Goal: Contribute content: Contribute content

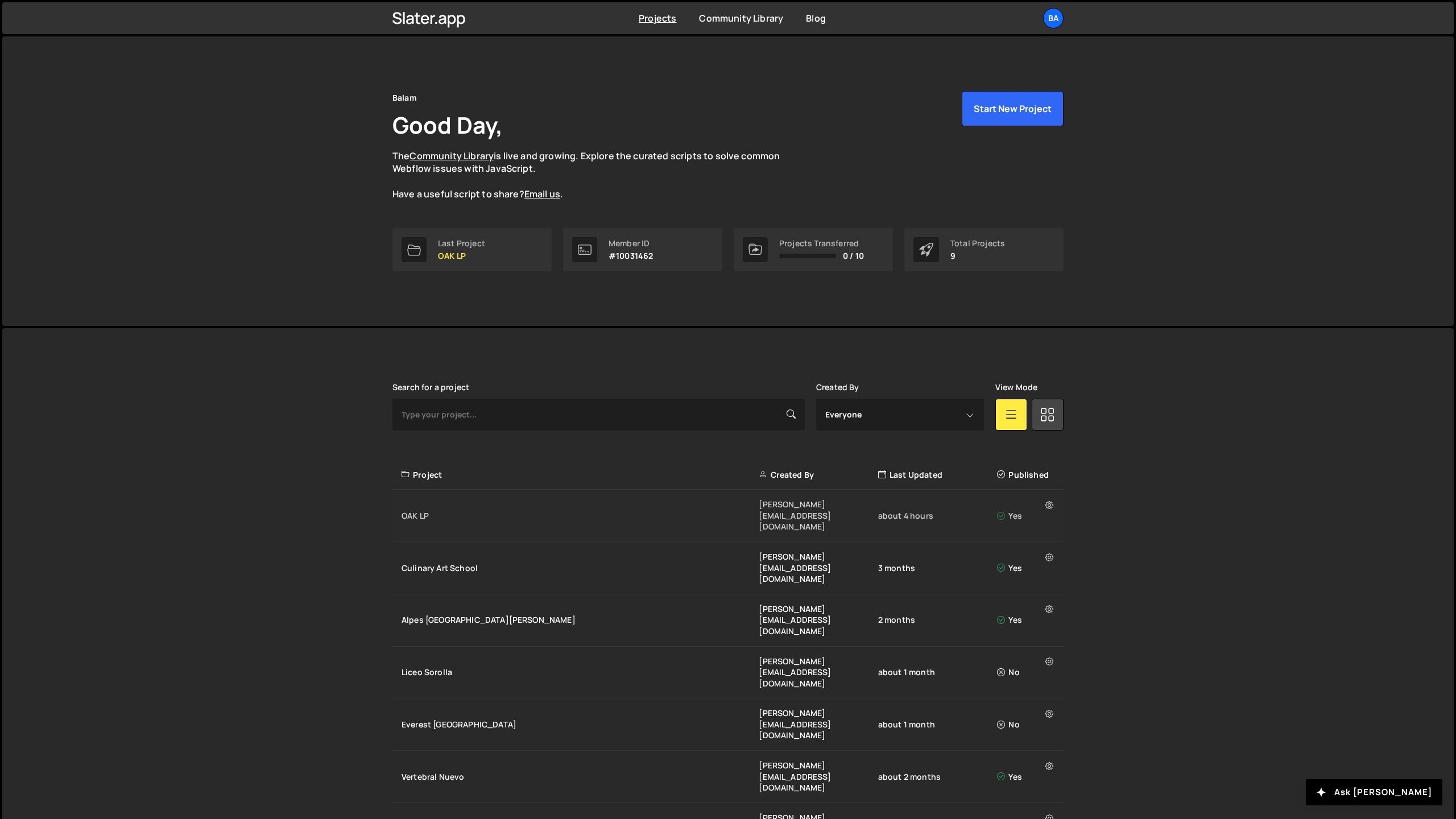
click at [613, 510] on div "OAK LP" at bounding box center [580, 516] width 357 height 11
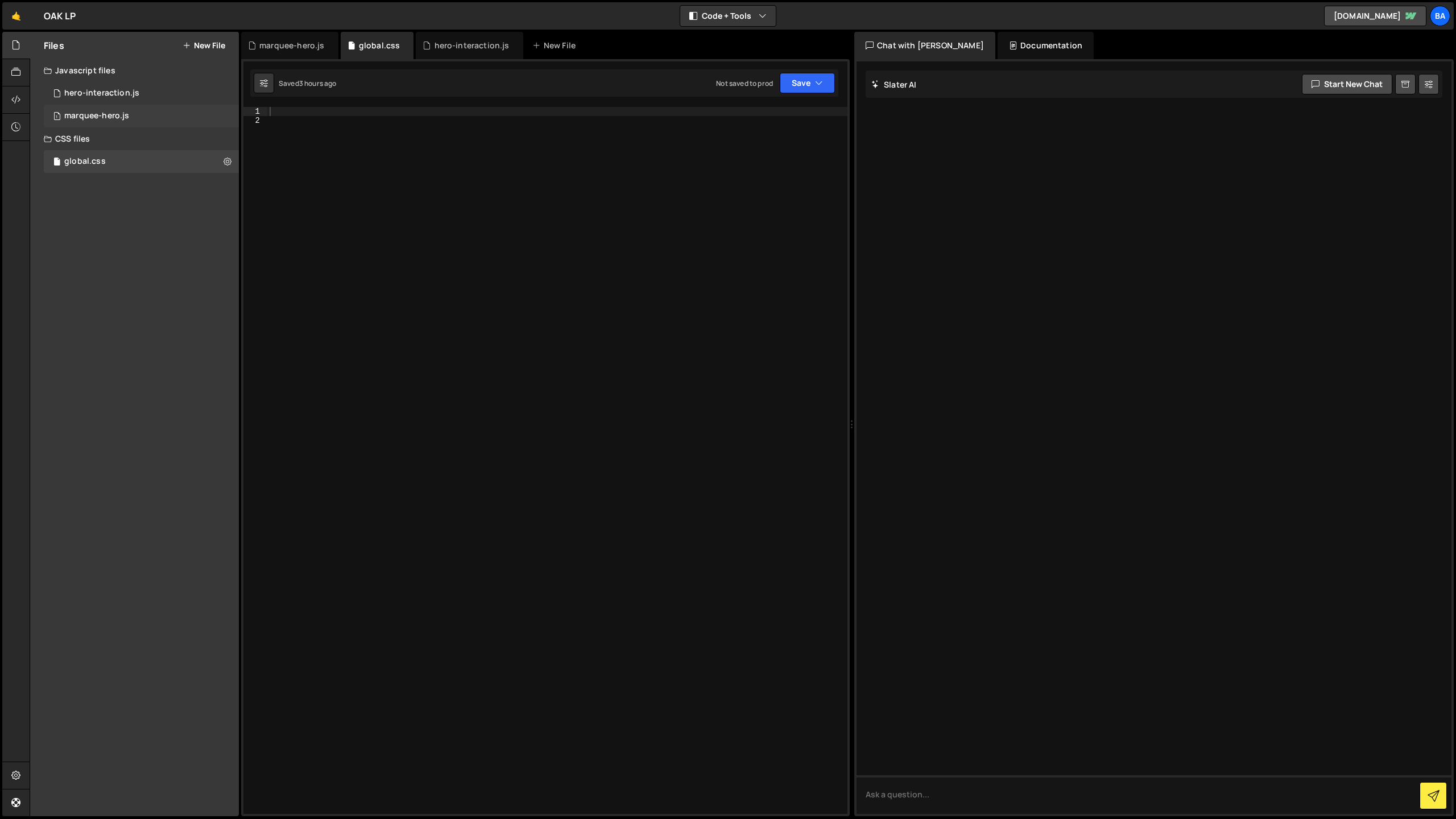
click at [100, 119] on div "marquee-hero.js" at bounding box center [96, 116] width 65 height 10
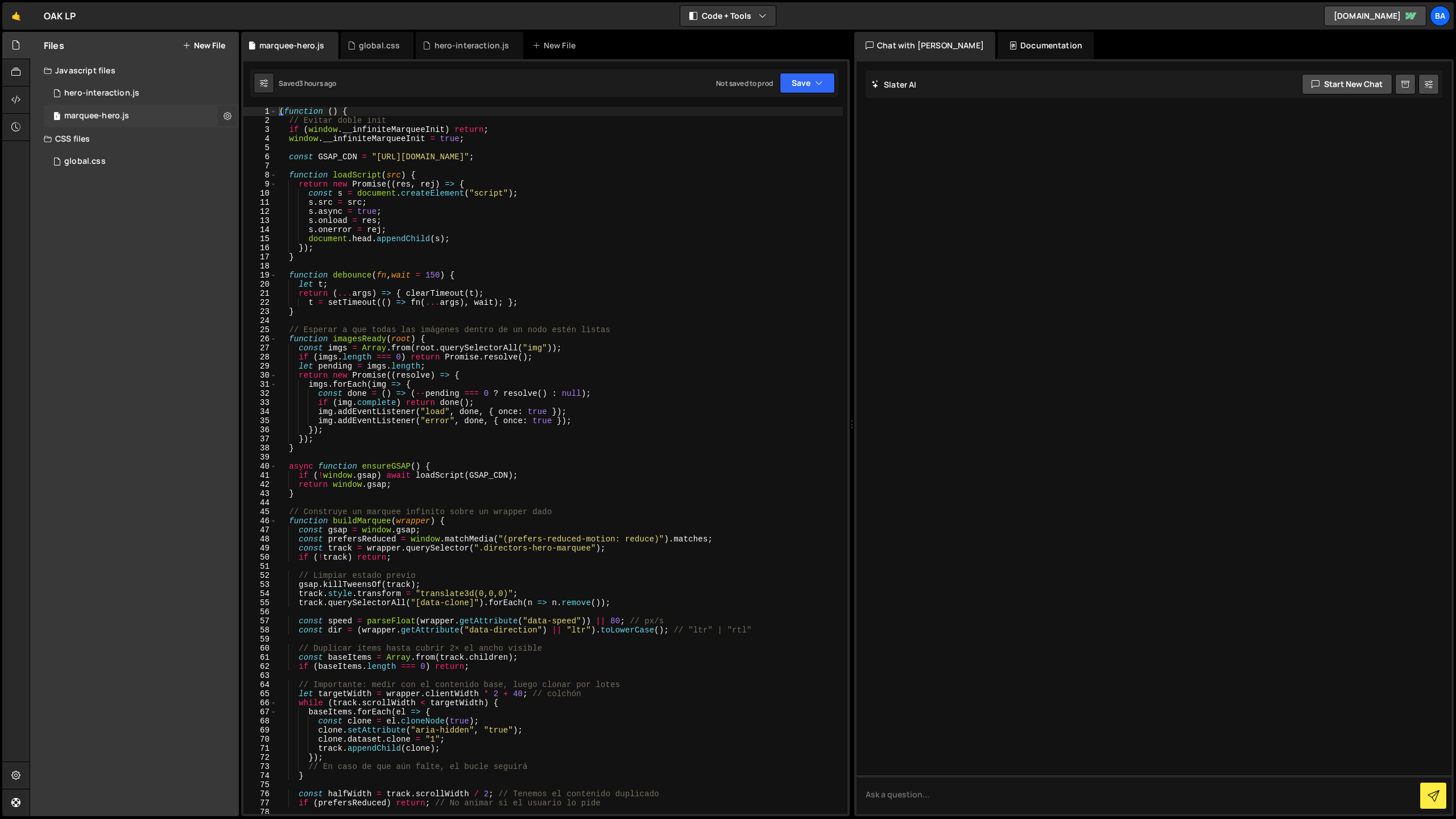
click at [227, 117] on icon at bounding box center [227, 116] width 8 height 11
click at [280, 183] on button "Delete File" at bounding box center [296, 185] width 111 height 22
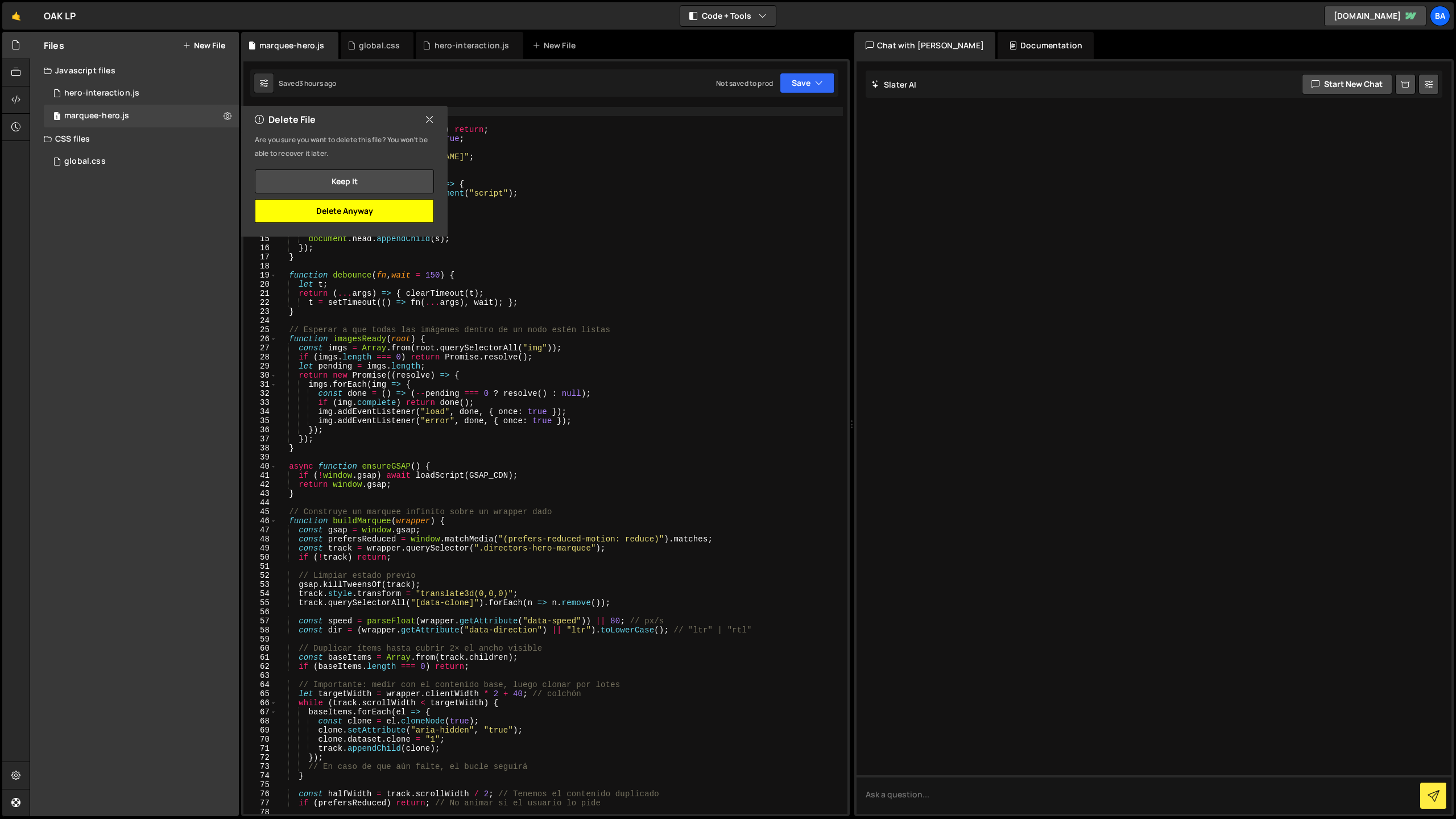
click at [358, 211] on button "Delete Anyway" at bounding box center [345, 211] width 180 height 24
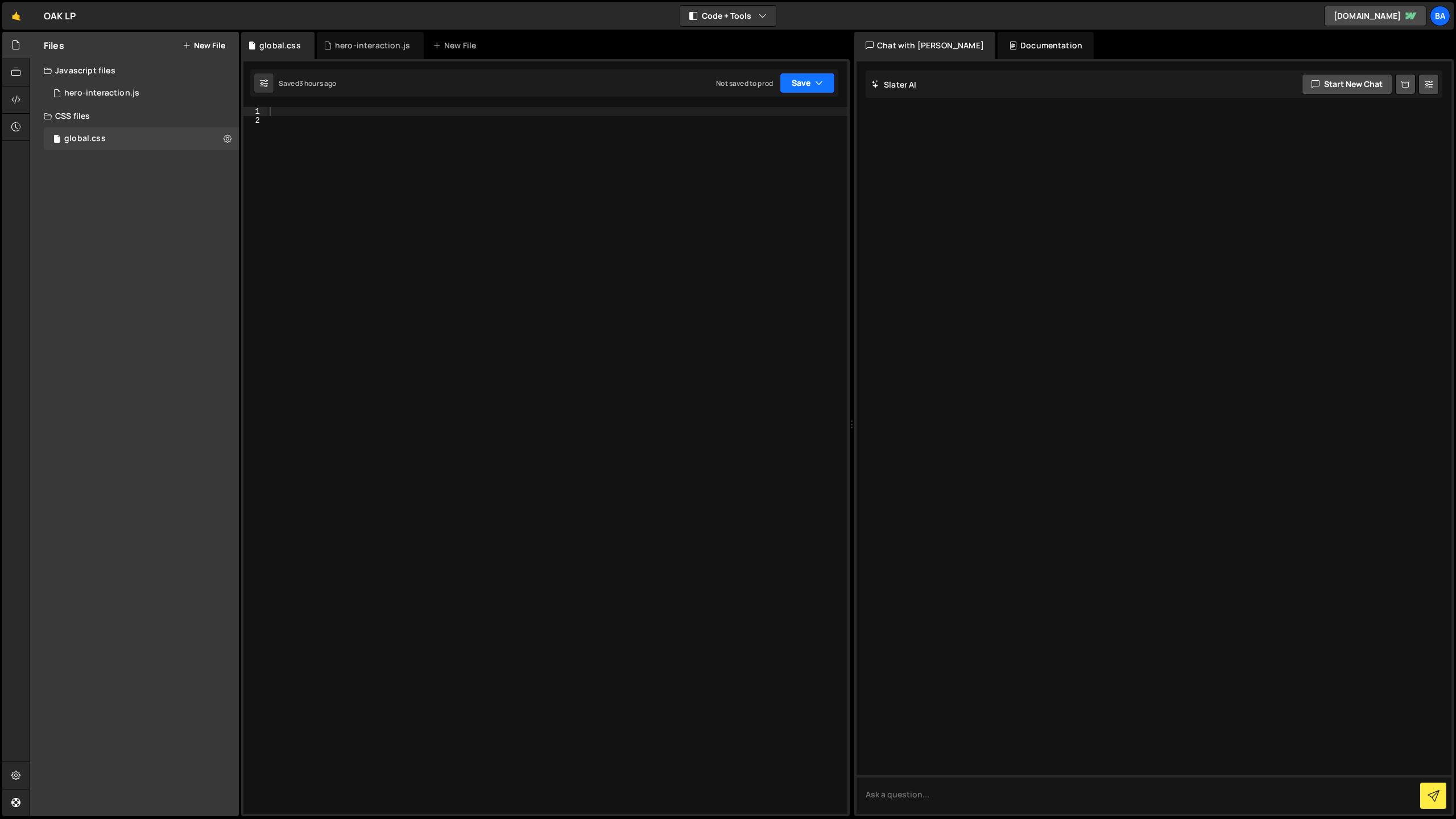
click at [815, 83] on icon "button" at bounding box center [819, 83] width 8 height 11
click at [781, 118] on div "Saved 3 hours ago" at bounding box center [769, 123] width 119 height 14
click at [304, 113] on div at bounding box center [557, 469] width 581 height 726
paste textarea "<style>"
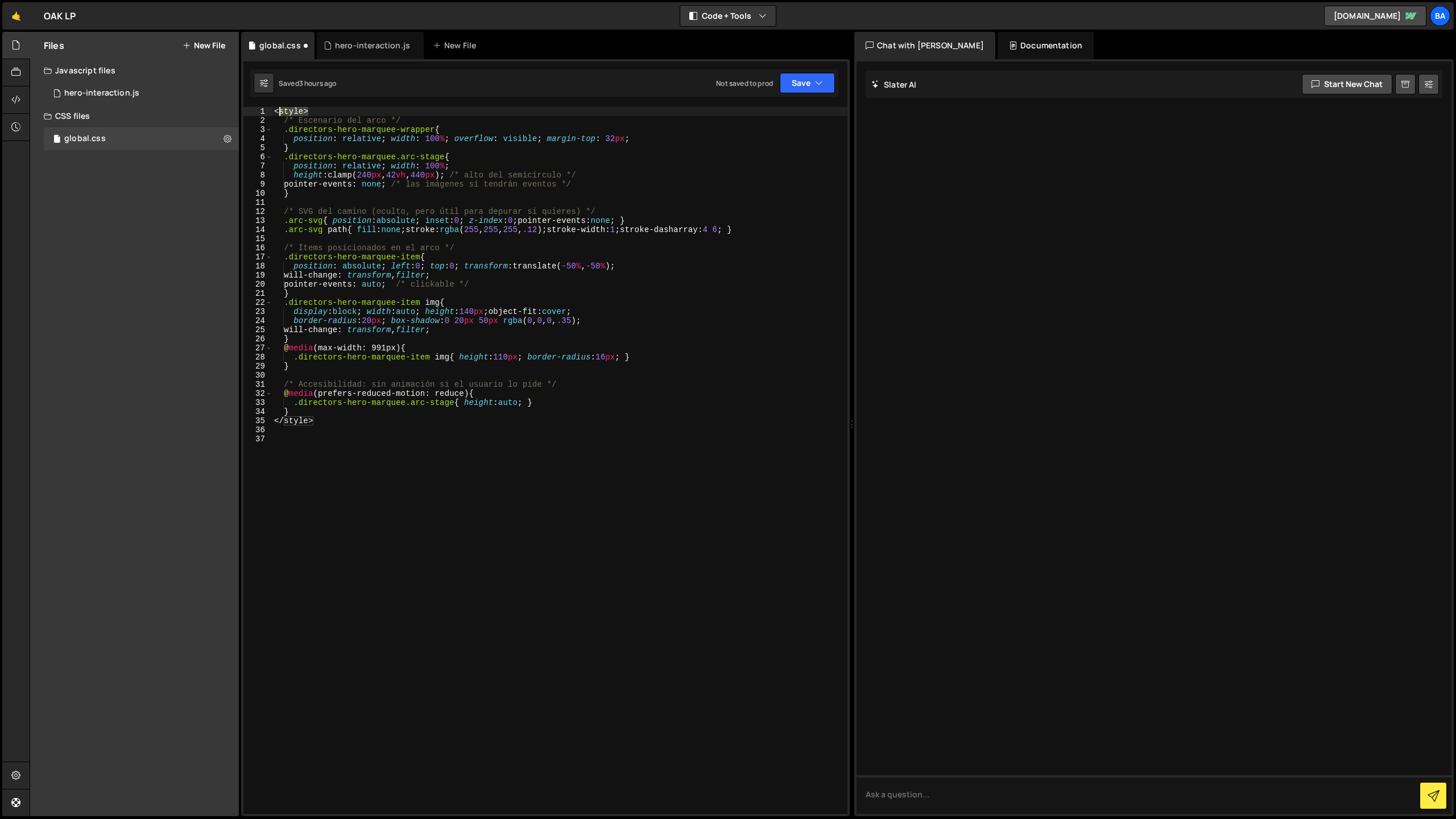
drag, startPoint x: 326, startPoint y: 108, endPoint x: 252, endPoint y: 106, distance: 74.0
click at [252, 106] on div "XXXXXXXXXXXXXXXXXXXXXXXXXXXXXXXXXXXXXXXXXXXXXXXXXXXXXXXXXXXXXXXXXXXXXXXXXXXXXXX…" at bounding box center [545, 438] width 609 height 757
type textarea "<style>"
drag, startPoint x: 322, startPoint y: 424, endPoint x: 238, endPoint y: 421, distance: 84.1
click at [238, 421] on div "Files New File Javascript files 1 hero-interaction.js 0 CSS files global.css 0 …" at bounding box center [743, 424] width 1427 height 785
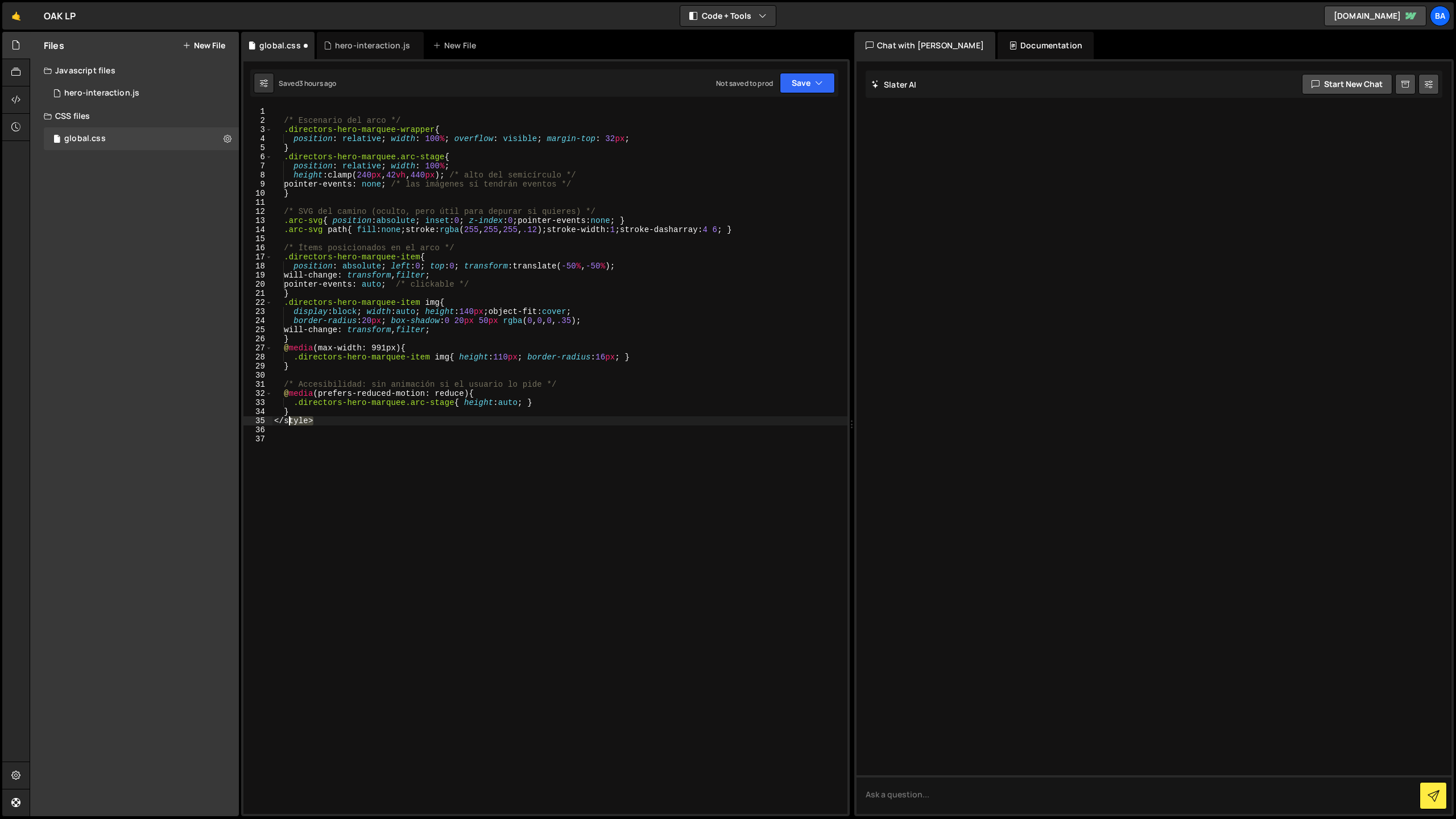
type textarea "</style>"
click at [788, 81] on button "Save" at bounding box center [807, 83] width 55 height 21
click at [754, 122] on div "3 hours ago" at bounding box center [749, 123] width 38 height 9
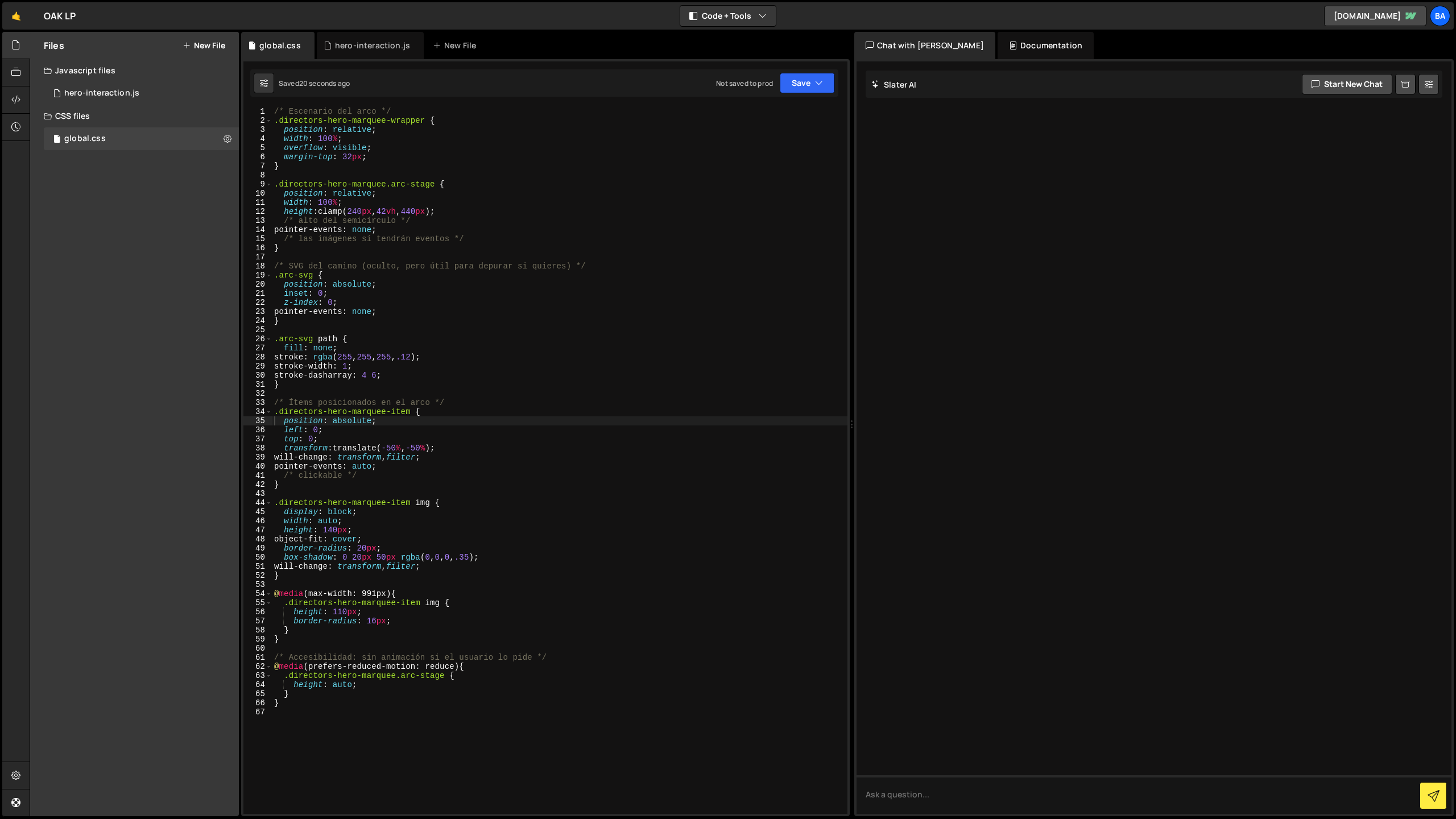
click at [198, 41] on button "New File" at bounding box center [204, 46] width 43 height 9
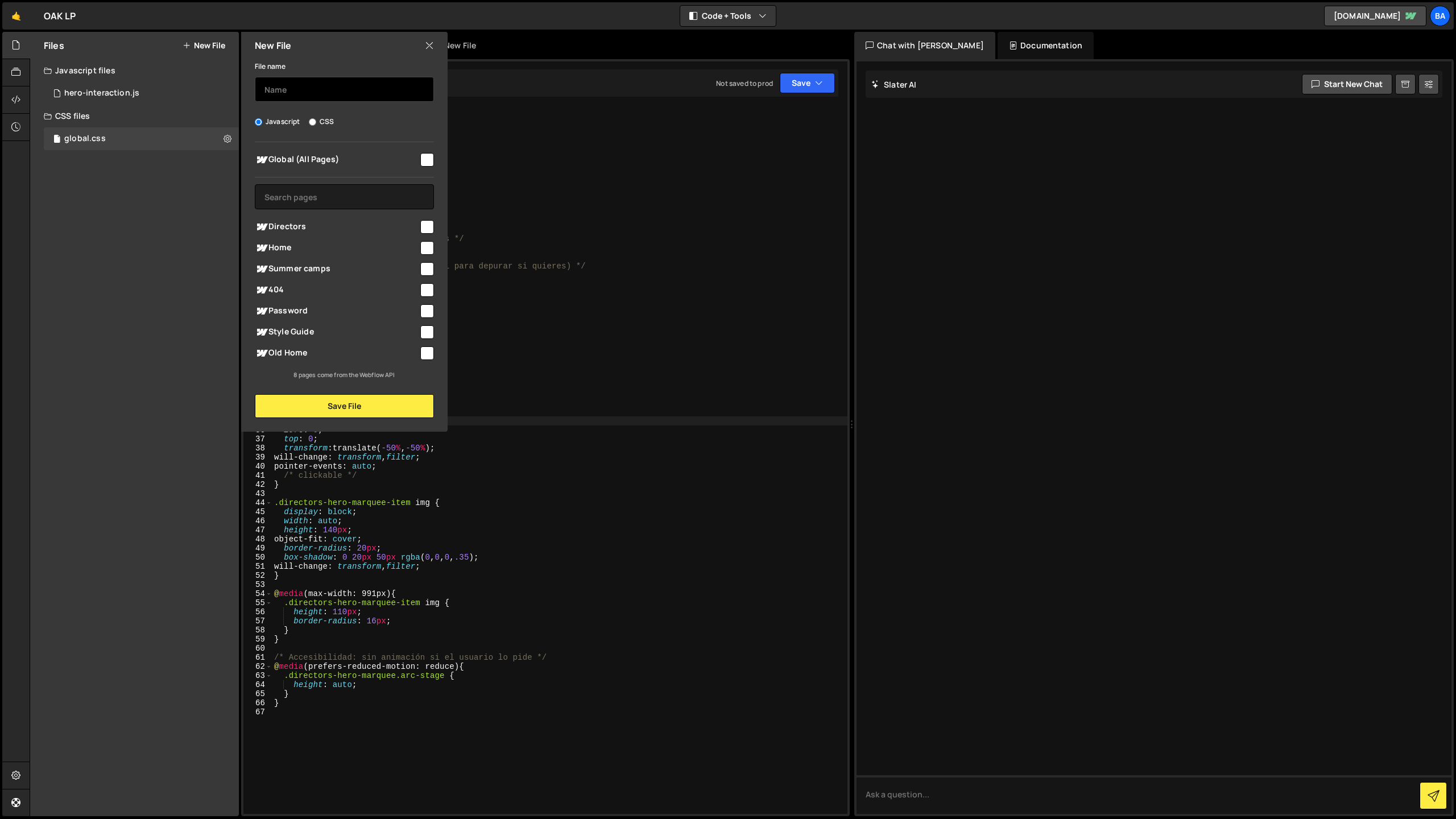
click at [282, 86] on input "text" at bounding box center [345, 89] width 180 height 25
type input "arc-carrousel"
click at [425, 226] on input "checkbox" at bounding box center [427, 226] width 14 height 14
checkbox input "true"
drag, startPoint x: 358, startPoint y: 404, endPoint x: 363, endPoint y: 397, distance: 8.6
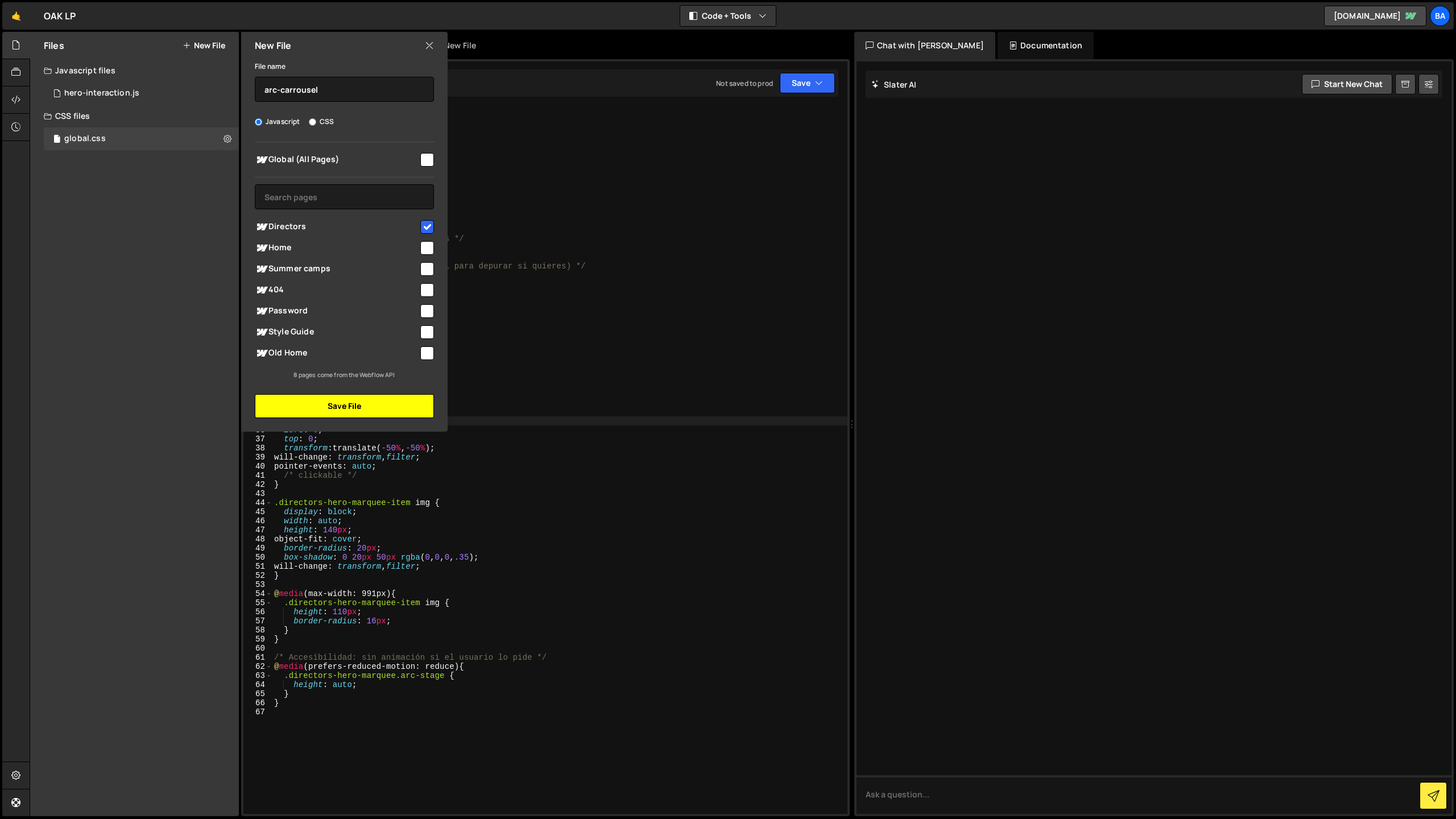
click at [359, 403] on button "Save File" at bounding box center [345, 407] width 180 height 24
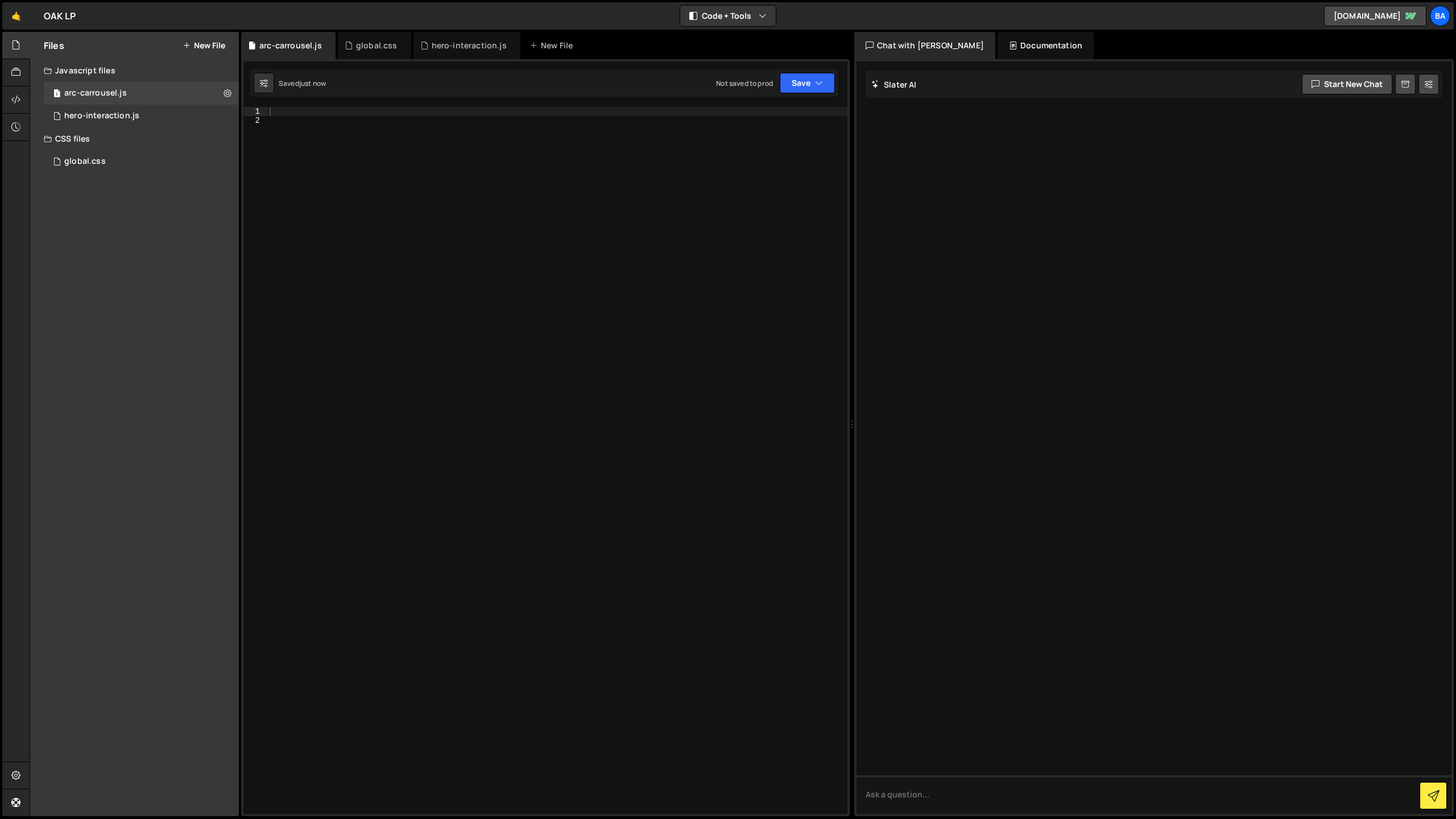
click at [339, 120] on div at bounding box center [557, 469] width 581 height 726
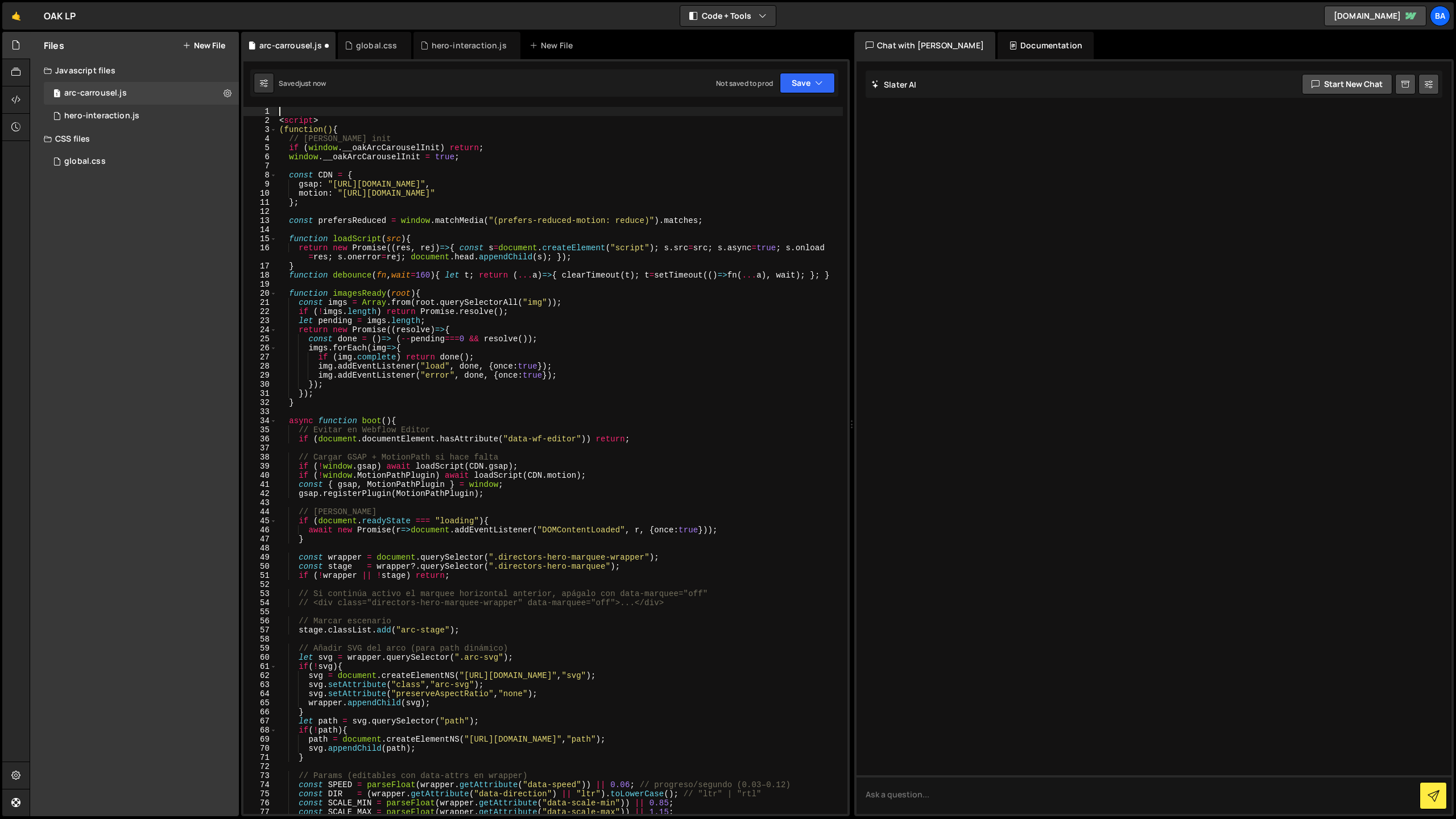
drag, startPoint x: 330, startPoint y: 115, endPoint x: 269, endPoint y: 115, distance: 61.0
click at [269, 115] on div "1 2 3 4 5 6 7 8 9 10 11 12 13 14 15 16 17 18 19 20 21 22 23 24 25 26 27 28 29 3…" at bounding box center [545, 460] width 604 height 707
drag, startPoint x: 326, startPoint y: 120, endPoint x: 272, endPoint y: 119, distance: 54.0
click at [272, 119] on div "1 2 3 4 5 6 7 8 9 10 11 12 13 14 15 16 17 18 19 20 21 22 23 24 25 26 27 28 29 3…" at bounding box center [545, 460] width 604 height 707
type textarea "<script>"
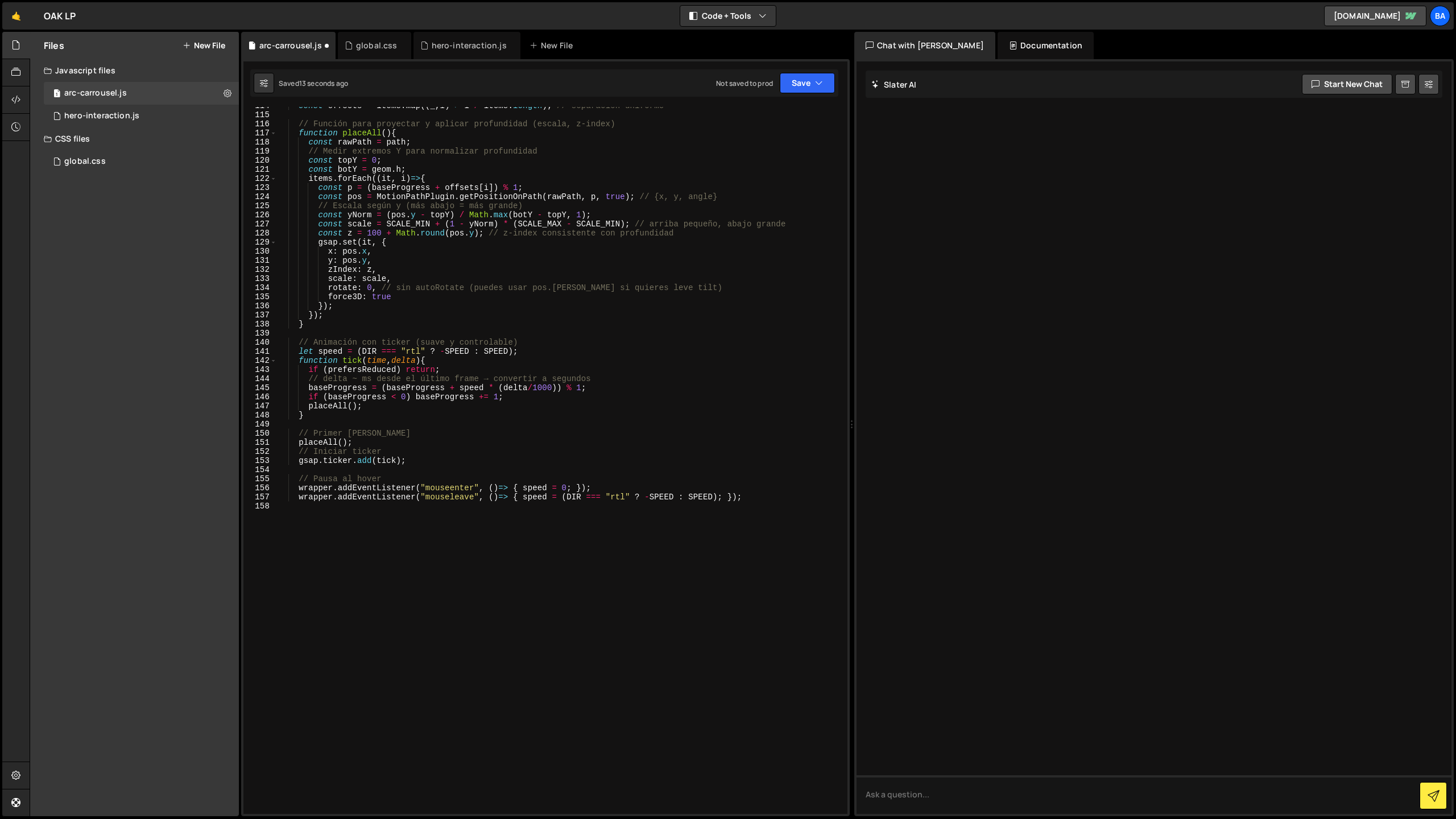
scroll to position [1089, 0]
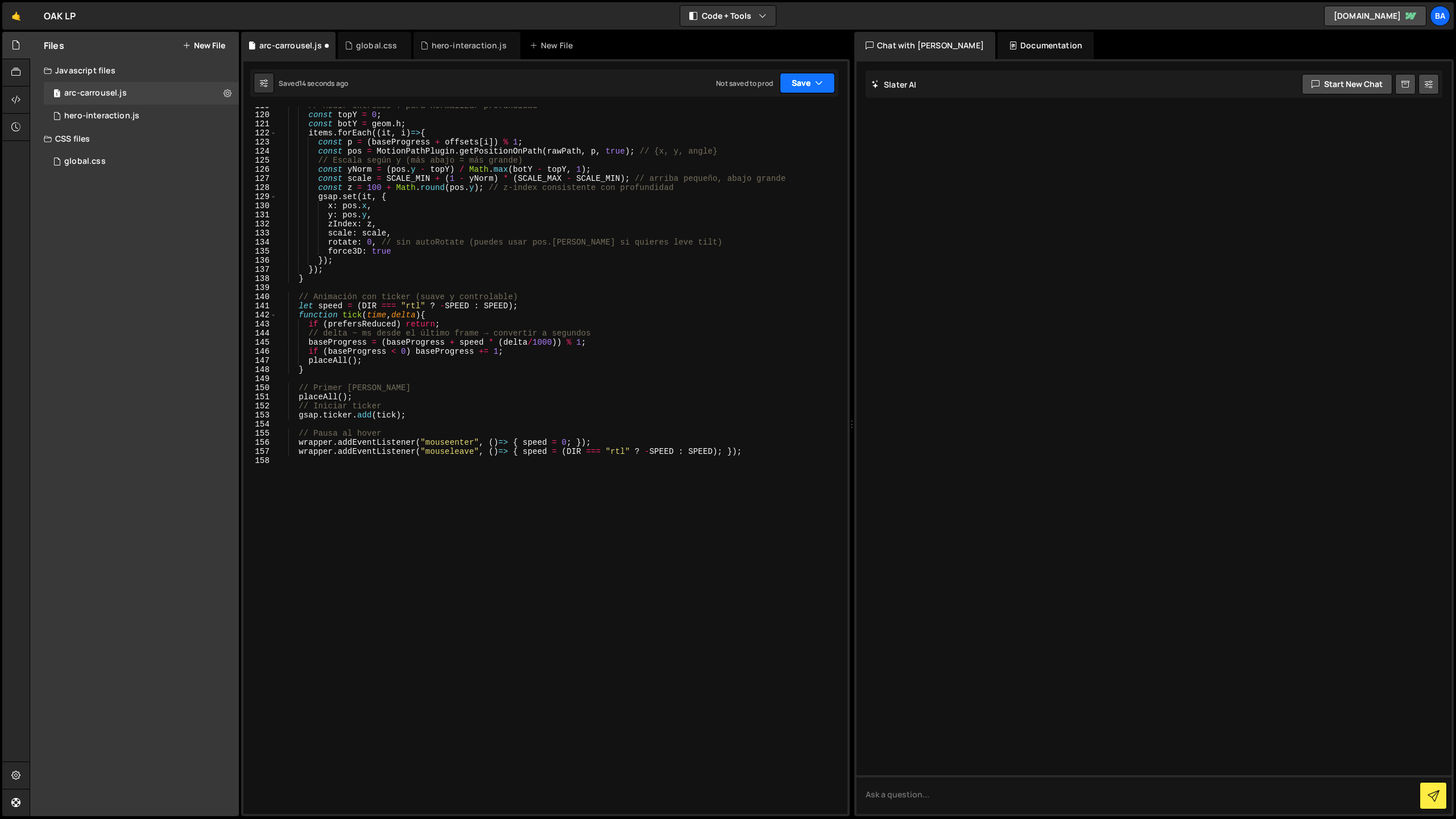
click at [797, 85] on button "Save" at bounding box center [807, 83] width 55 height 21
click at [765, 111] on div "Save to Staging S" at bounding box center [769, 111] width 119 height 11
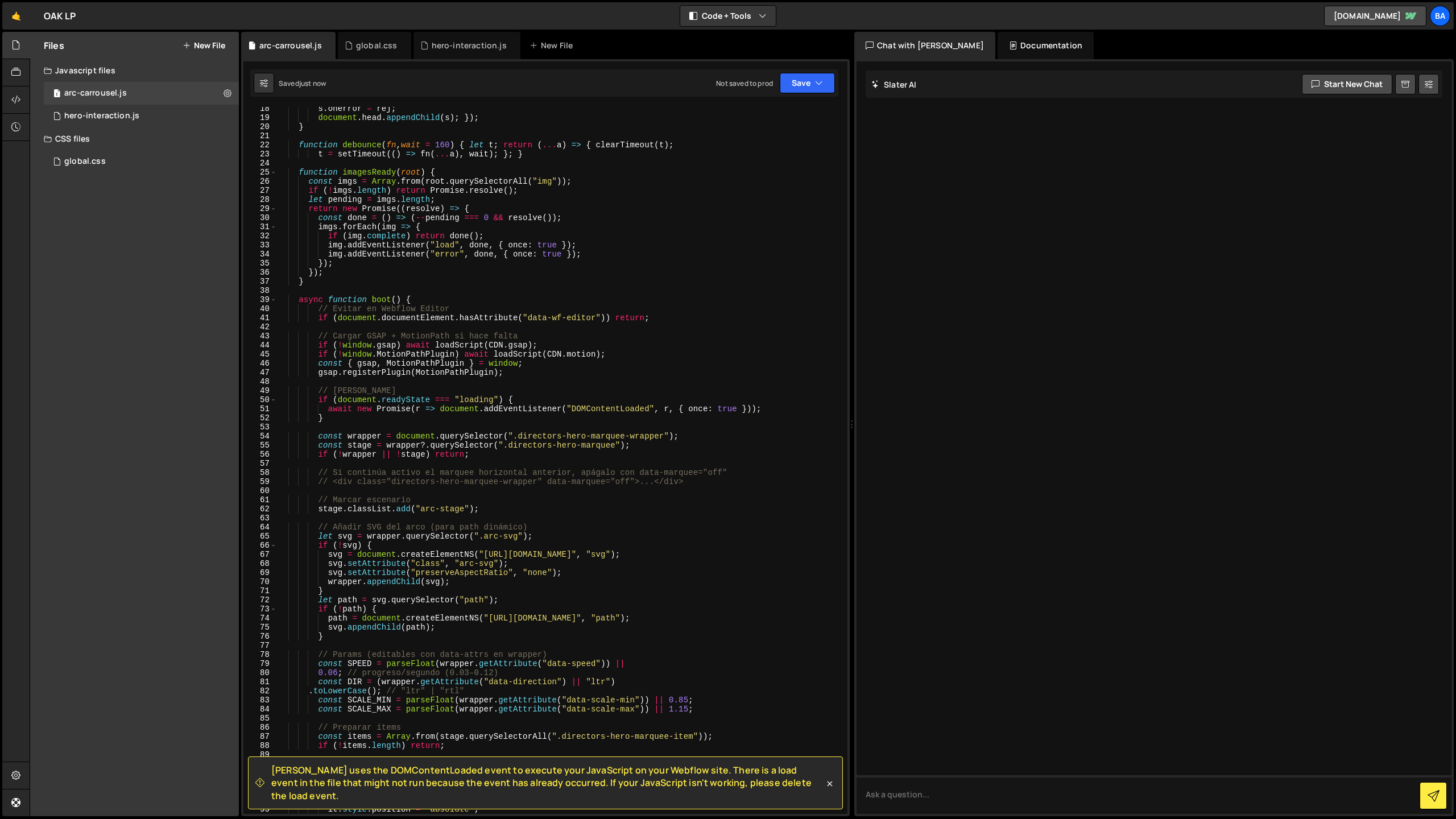
scroll to position [182, 0]
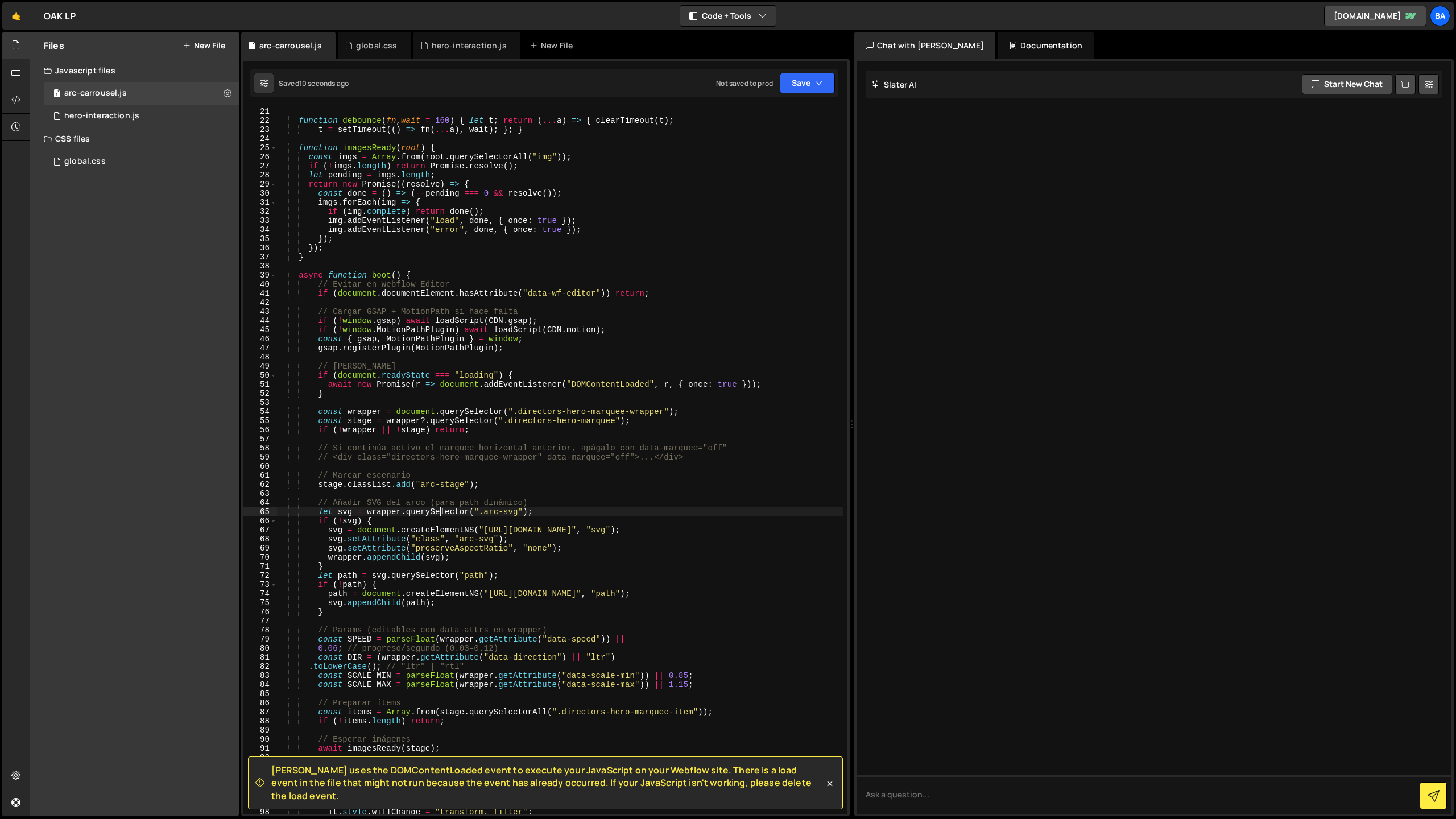
click at [439, 509] on div "function debounce ( fn , wait = 160 ) { let t ; return ( ... a ) => { clearTime…" at bounding box center [559, 469] width 566 height 726
drag, startPoint x: 826, startPoint y: 93, endPoint x: 808, endPoint y: 89, distance: 18.4
click at [820, 93] on div "Saved 1 minute ago Not saved to prod Upgrade to Edit Save Save to Staging S Sav…" at bounding box center [544, 82] width 588 height 27
click at [807, 88] on button "Save" at bounding box center [807, 83] width 55 height 21
click at [791, 107] on div "Save to Staging S" at bounding box center [769, 111] width 119 height 11
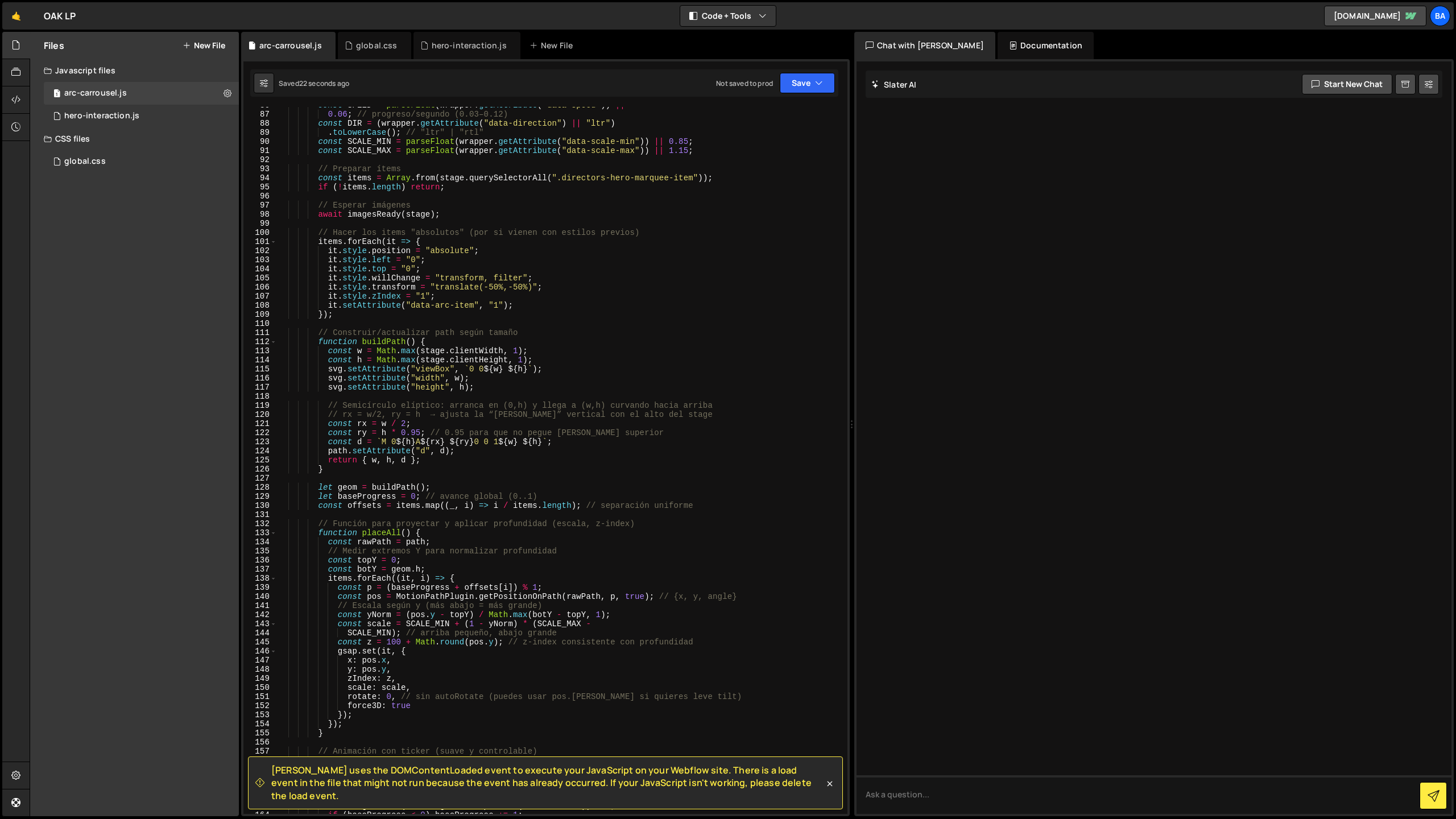
scroll to position [1198, 0]
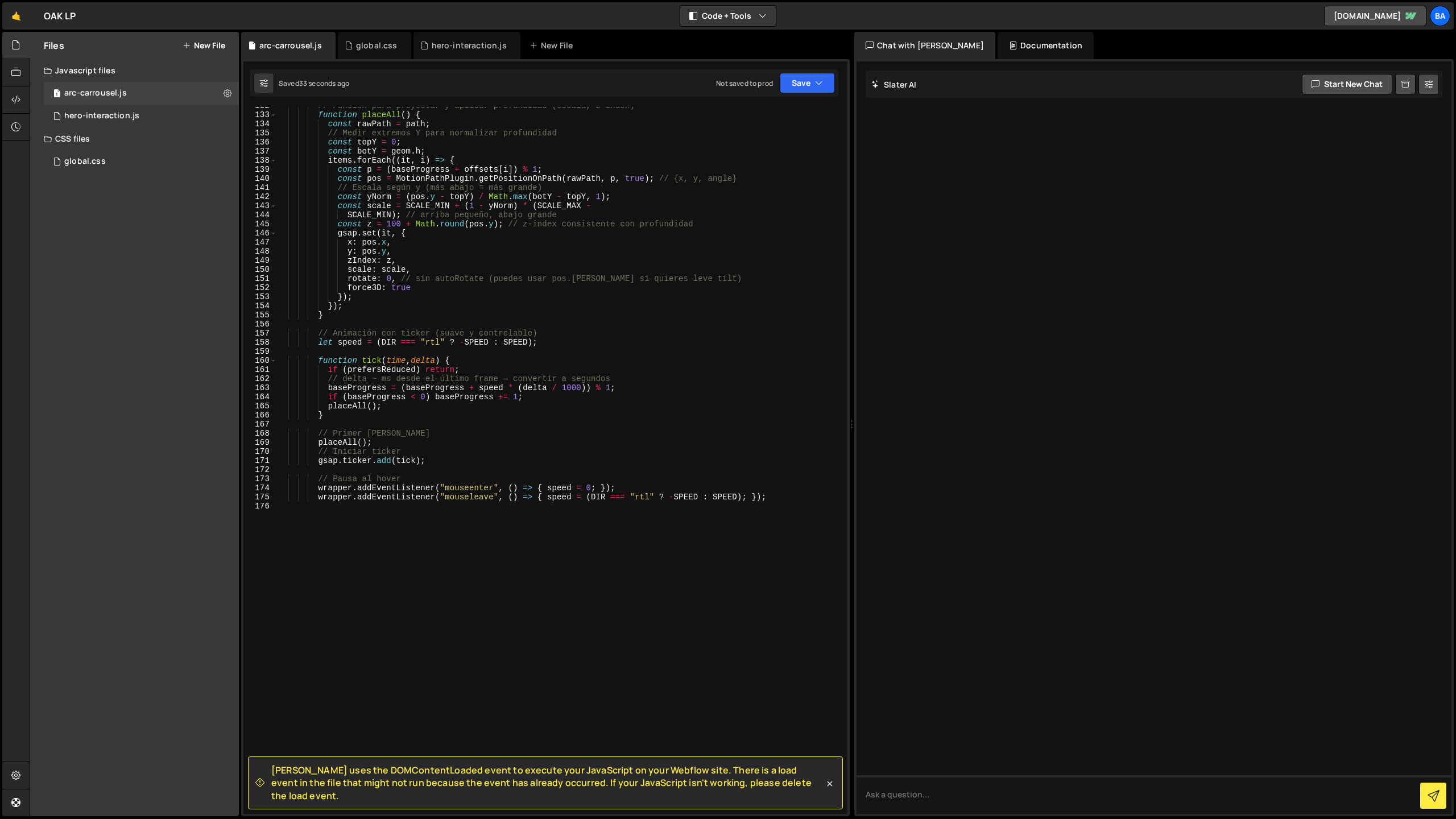
click at [564, 357] on div "// Función para proyectar y aplicar profundidad (escala, z-index) function plac…" at bounding box center [559, 464] width 566 height 726
type textarea "wrapper.addEventListener("mouseleave", () => { speed = (DIR === "rtl" ? -SPEED …"
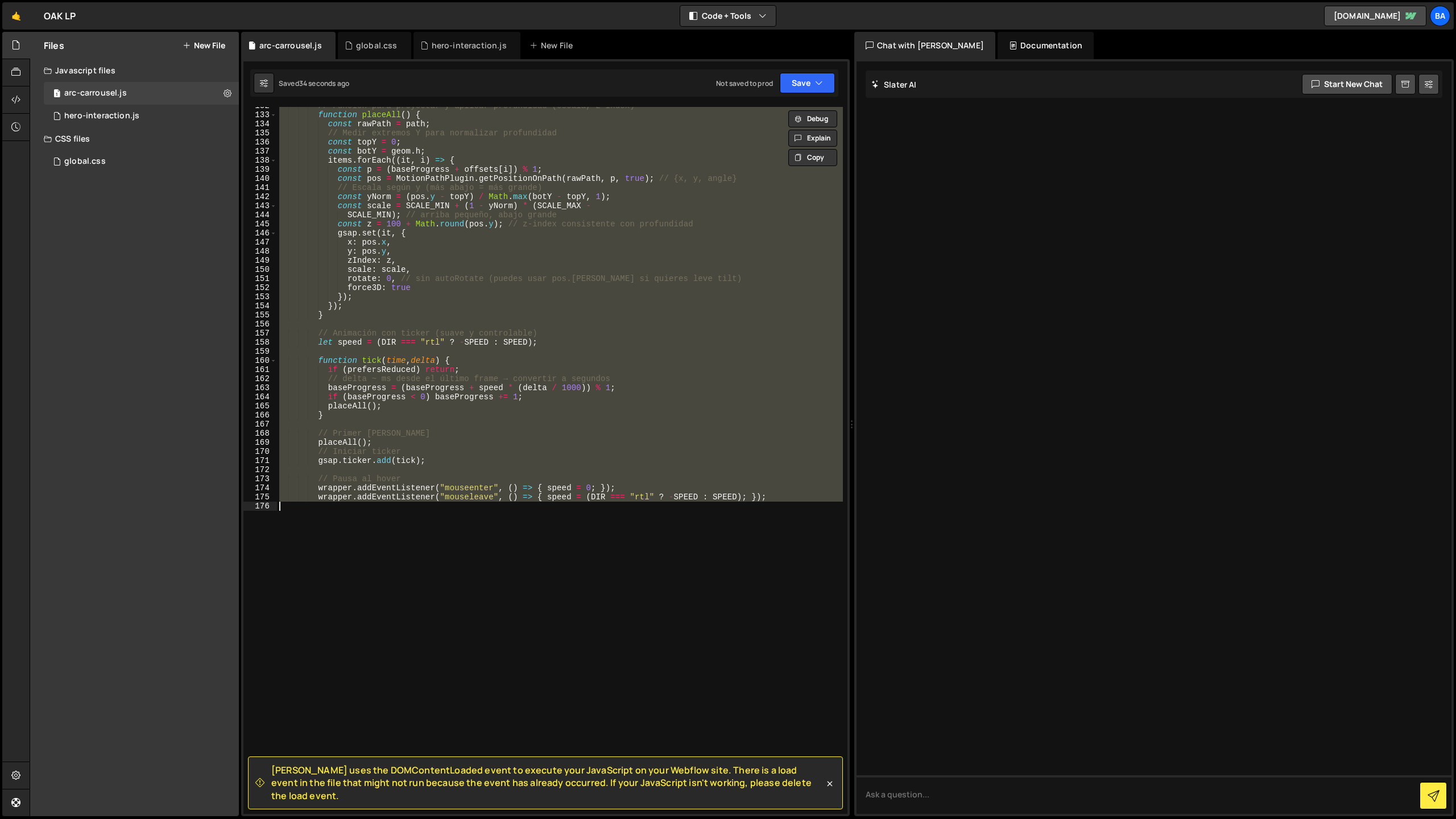
paste textarea
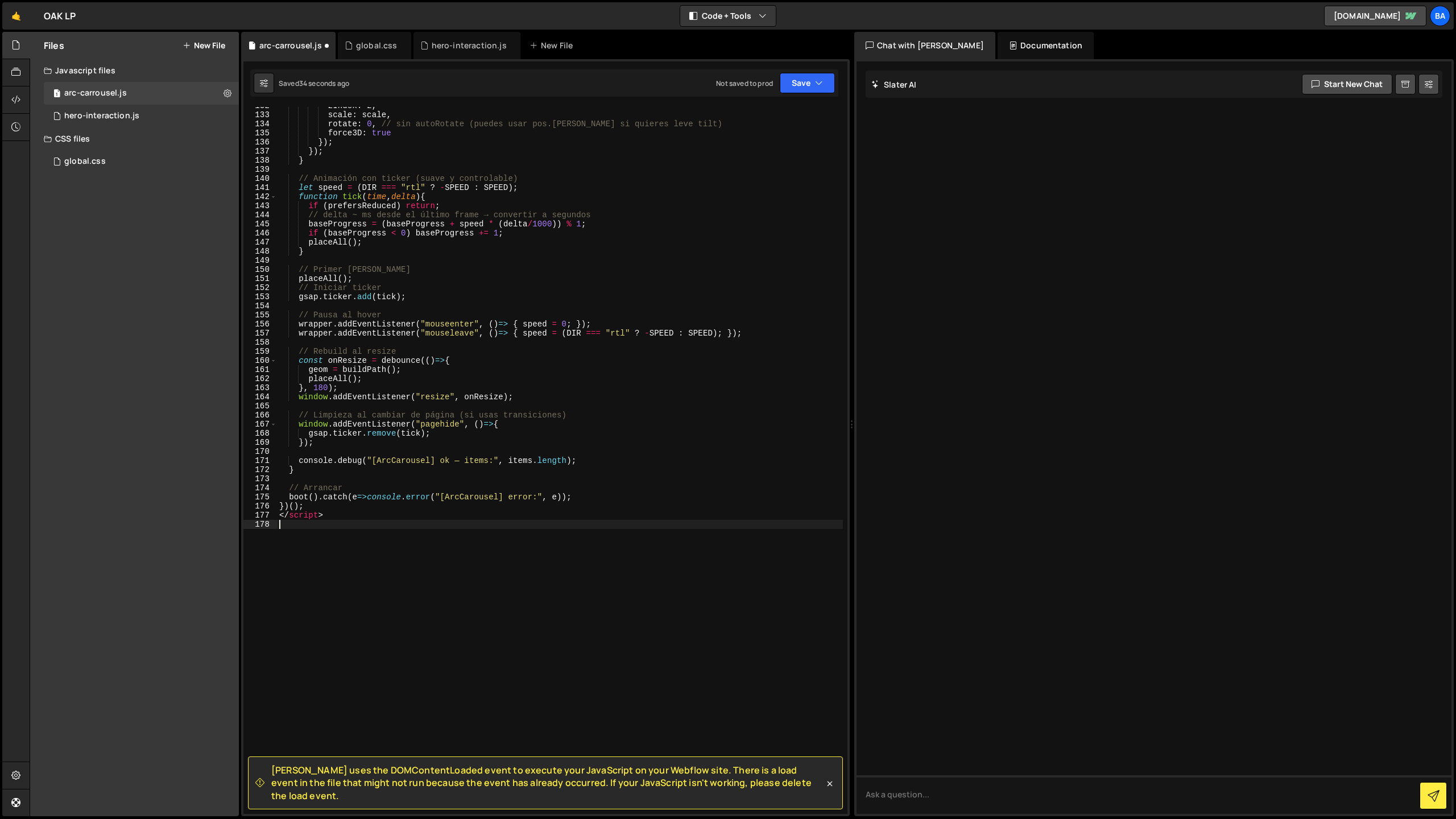
scroll to position [1204, 0]
drag, startPoint x: 332, startPoint y: 521, endPoint x: 269, endPoint y: 519, distance: 63.0
click at [269, 519] on div "132 133 134 135 136 137 138 139 140 141 142 143 144 145 146 147 148 149 150 151…" at bounding box center [545, 460] width 604 height 707
type textarea "</script>"
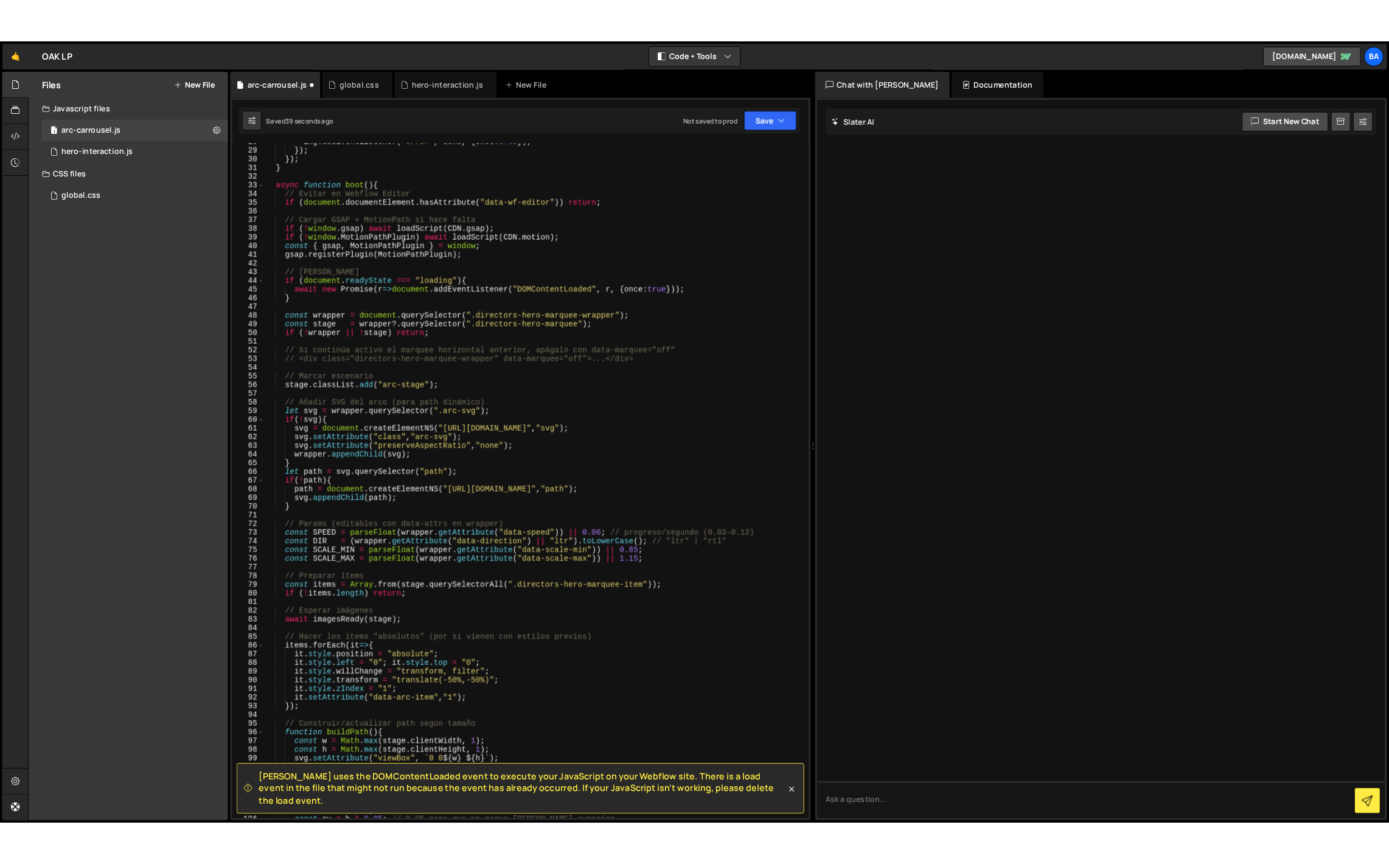
scroll to position [0, 0]
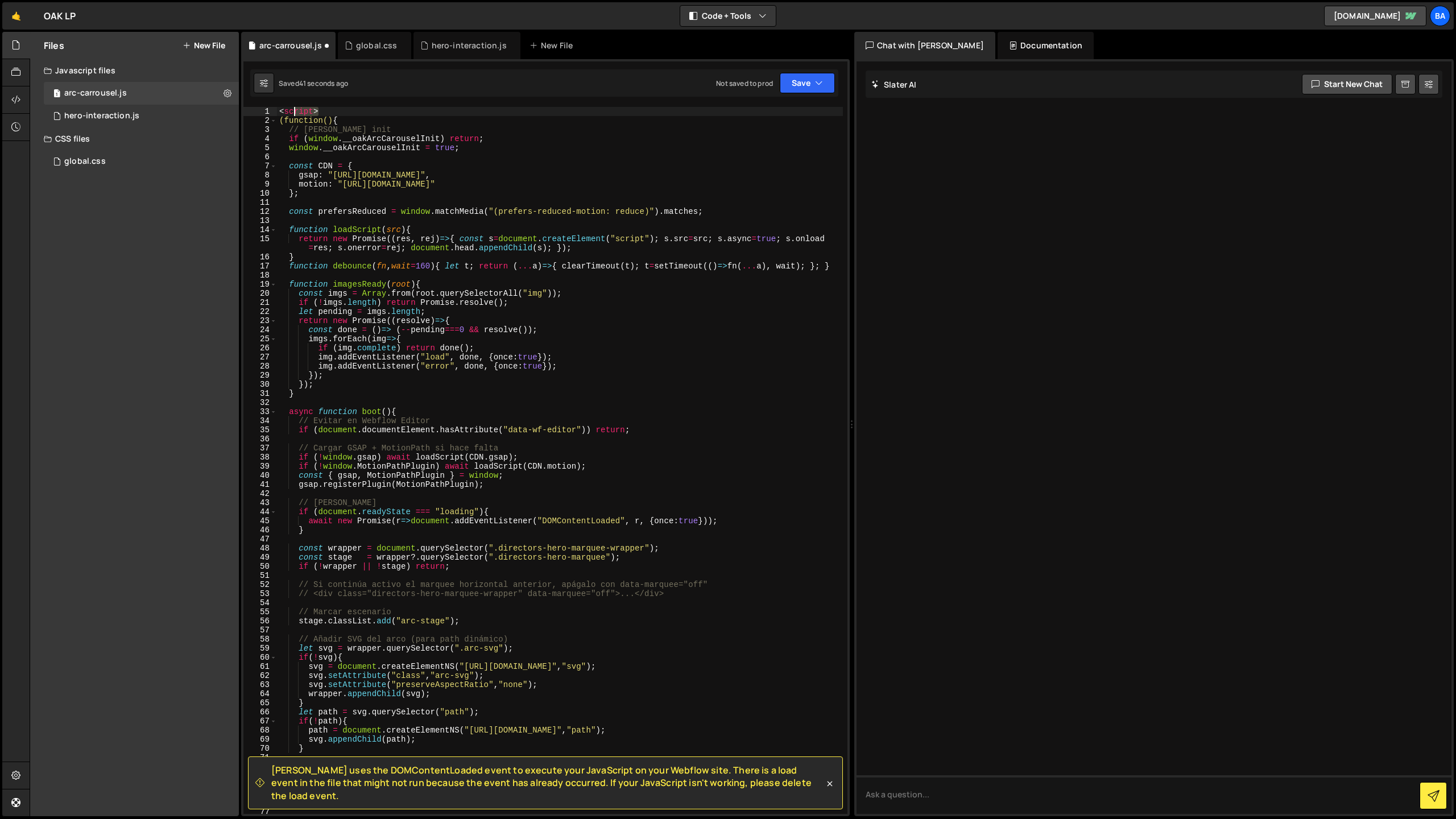
drag, startPoint x: 326, startPoint y: 111, endPoint x: 261, endPoint y: 109, distance: 65.0
click at [261, 109] on div "1 2 3 4 5 6 7 8 9 10 11 12 13 14 15 16 17 18 19 20 21 22 23 24 25 26 27 28 29 3…" at bounding box center [545, 460] width 604 height 707
type textarea "<script>"
click at [786, 80] on button "Save" at bounding box center [807, 83] width 55 height 21
click at [752, 125] on div "44 seconds ago" at bounding box center [756, 123] width 50 height 9
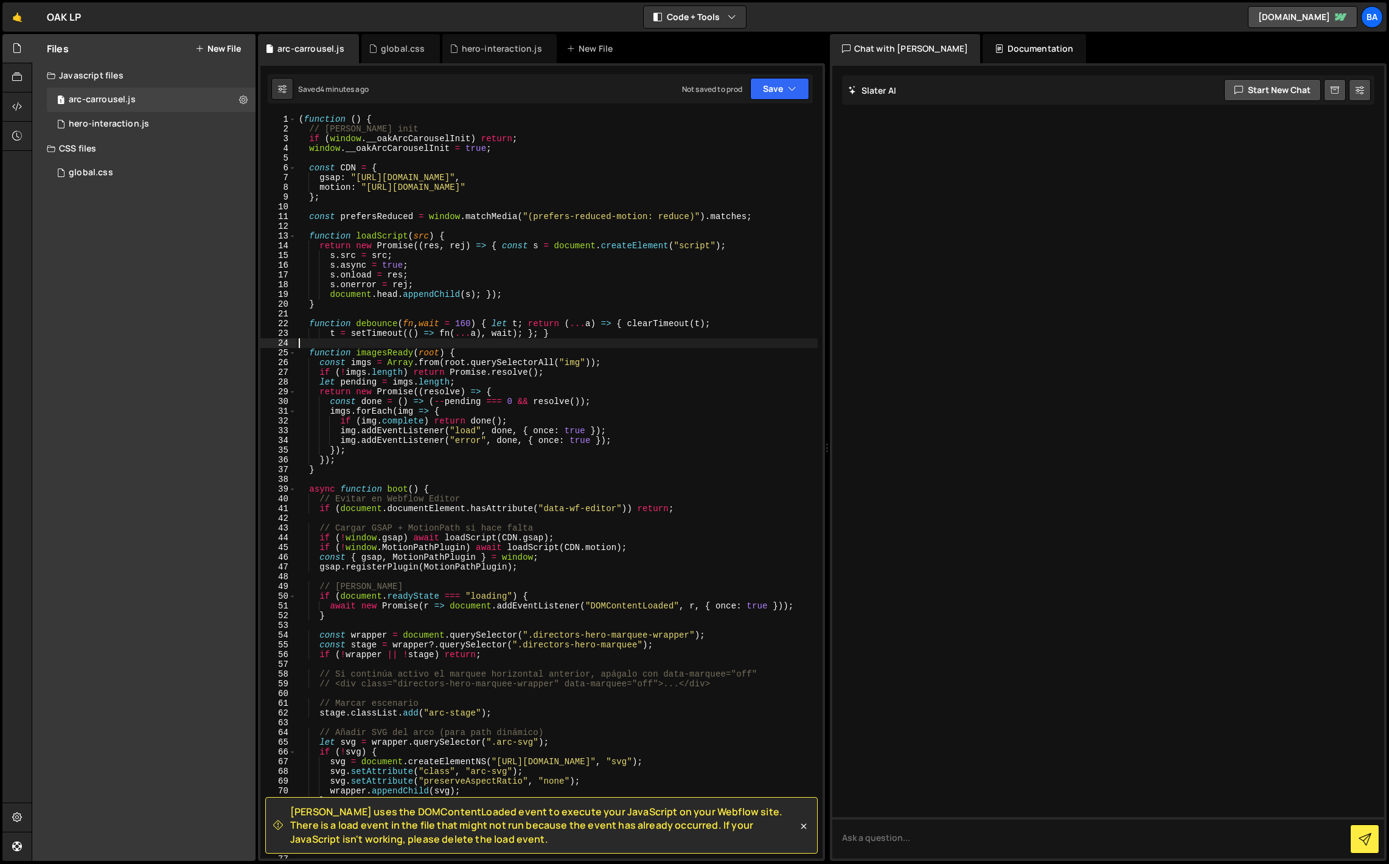
click at [403, 347] on div "( function ( ) { // [PERSON_NAME] init if ( window . __oakArcCarouselInit ) ret…" at bounding box center [556, 495] width 521 height 763
type textarea "})();"
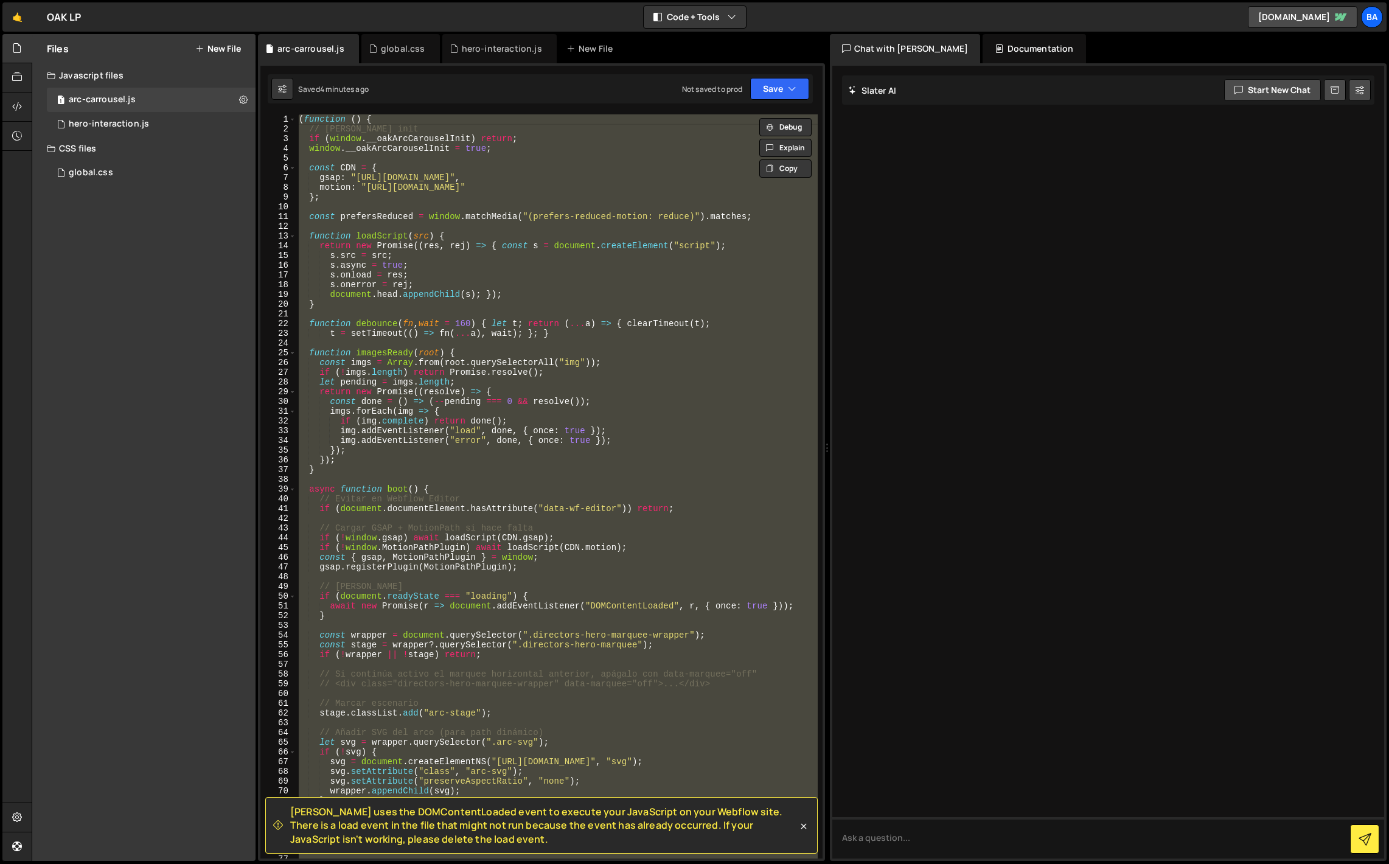
paste textarea
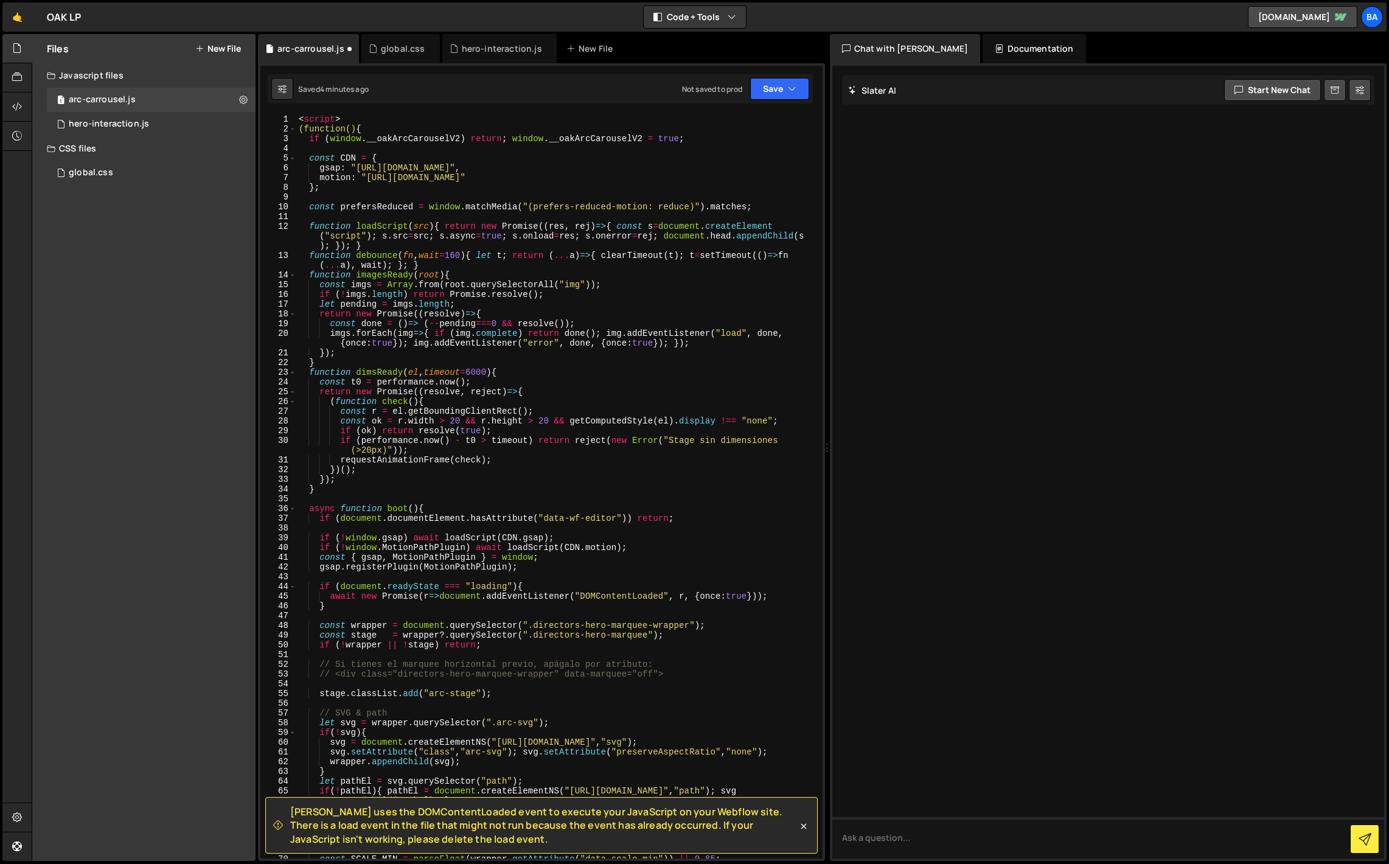
click at [349, 116] on div "< script > (function() { if ( window . __oakArcCarouselV2 ) return ; window . _…" at bounding box center [556, 495] width 521 height 763
type textarea "<script>"
drag, startPoint x: 324, startPoint y: 117, endPoint x: 287, endPoint y: 117, distance: 37.1
click at [287, 117] on div "<script> 1 2 3 4 5 6 7 8 9 10 11 12 13 14 15 16 17 18 19 20 21 22 23 24 25 26 2…" at bounding box center [541, 486] width 562 height 744
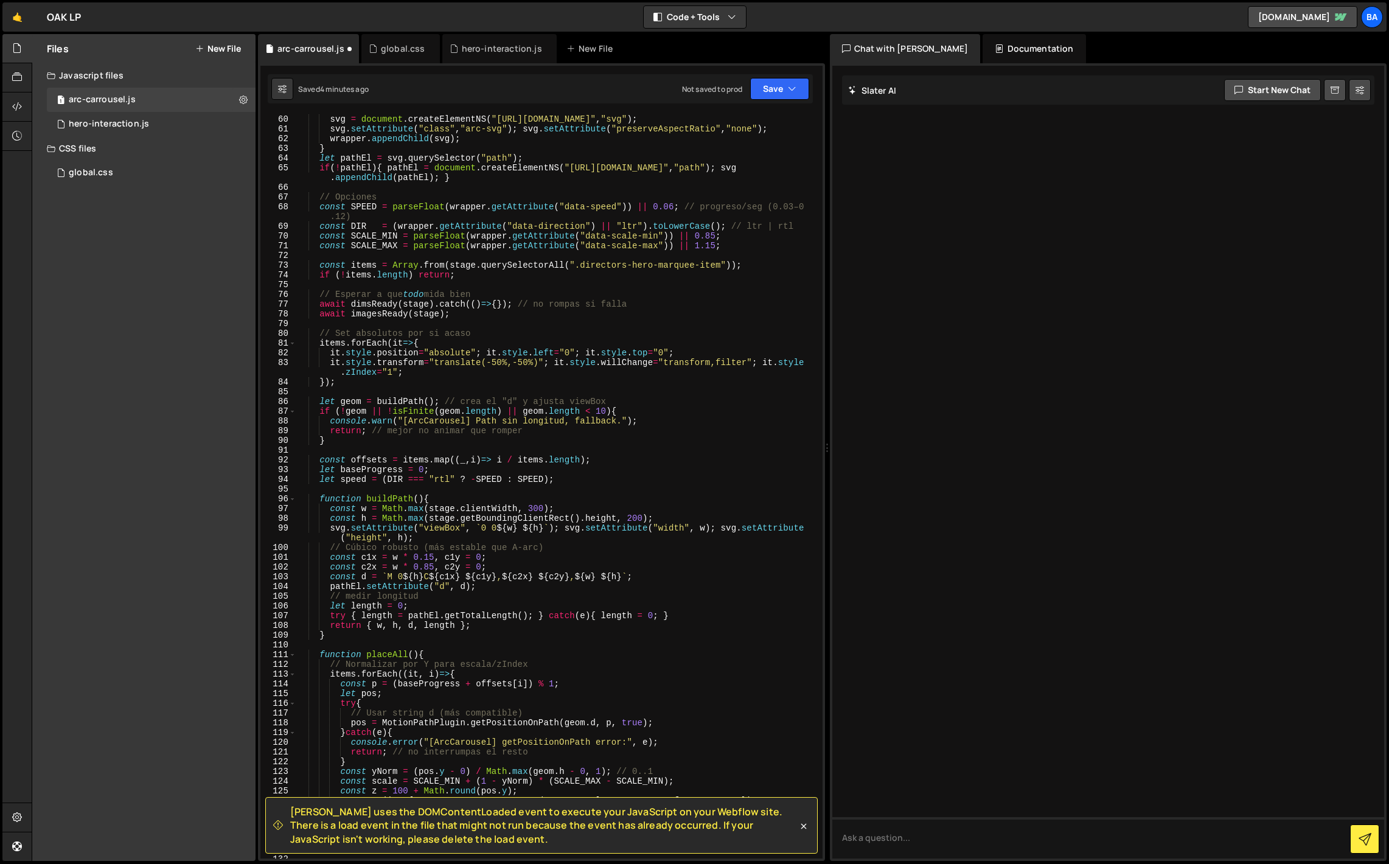
scroll to position [1032, 0]
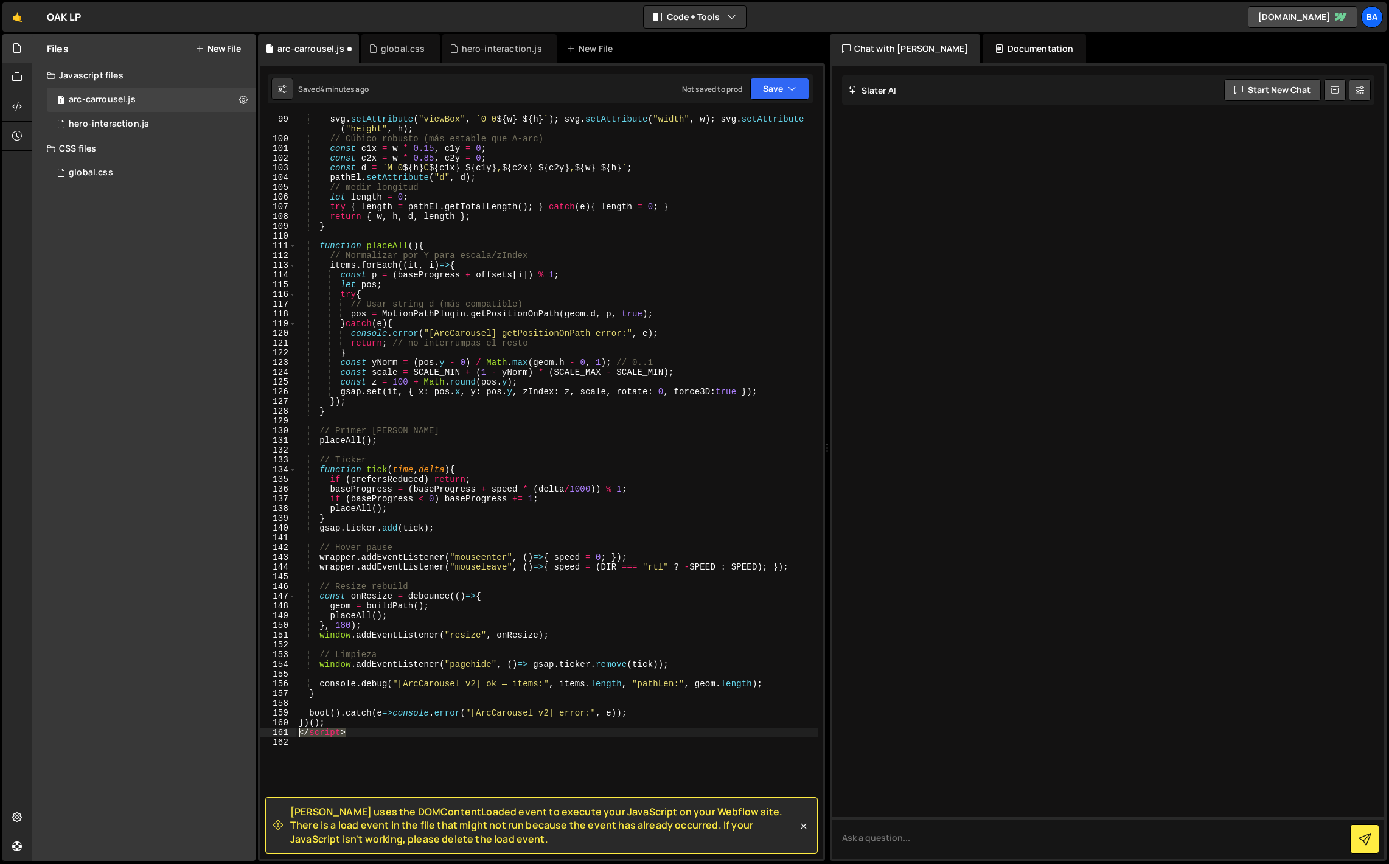
drag, startPoint x: 347, startPoint y: 734, endPoint x: 271, endPoint y: 735, distance: 76.1
click at [271, 735] on div "99 100 101 102 103 104 105 106 107 108 109 110 111 112 113 114 115 116 117 118 …" at bounding box center [541, 486] width 562 height 744
type textarea "</script>"
click at [769, 87] on button "Save" at bounding box center [779, 89] width 59 height 22
click at [714, 128] on div "4 minutes ago" at bounding box center [720, 132] width 47 height 10
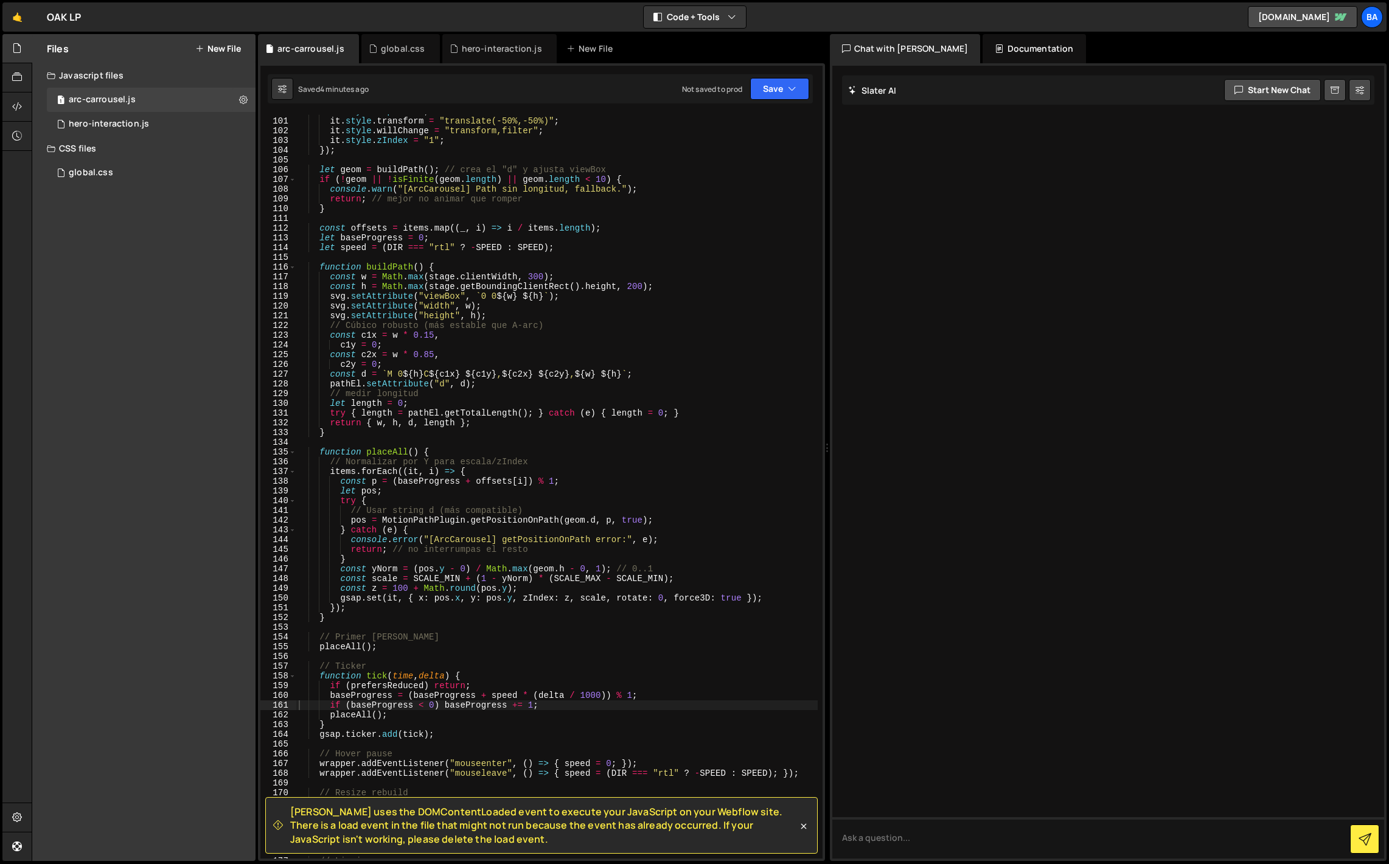
scroll to position [972, 0]
click at [534, 350] on div "it . style . top = "0" ; it . style . transform = "translate(-50%,-50%)" ; it .…" at bounding box center [556, 487] width 521 height 763
type textarea "})();"
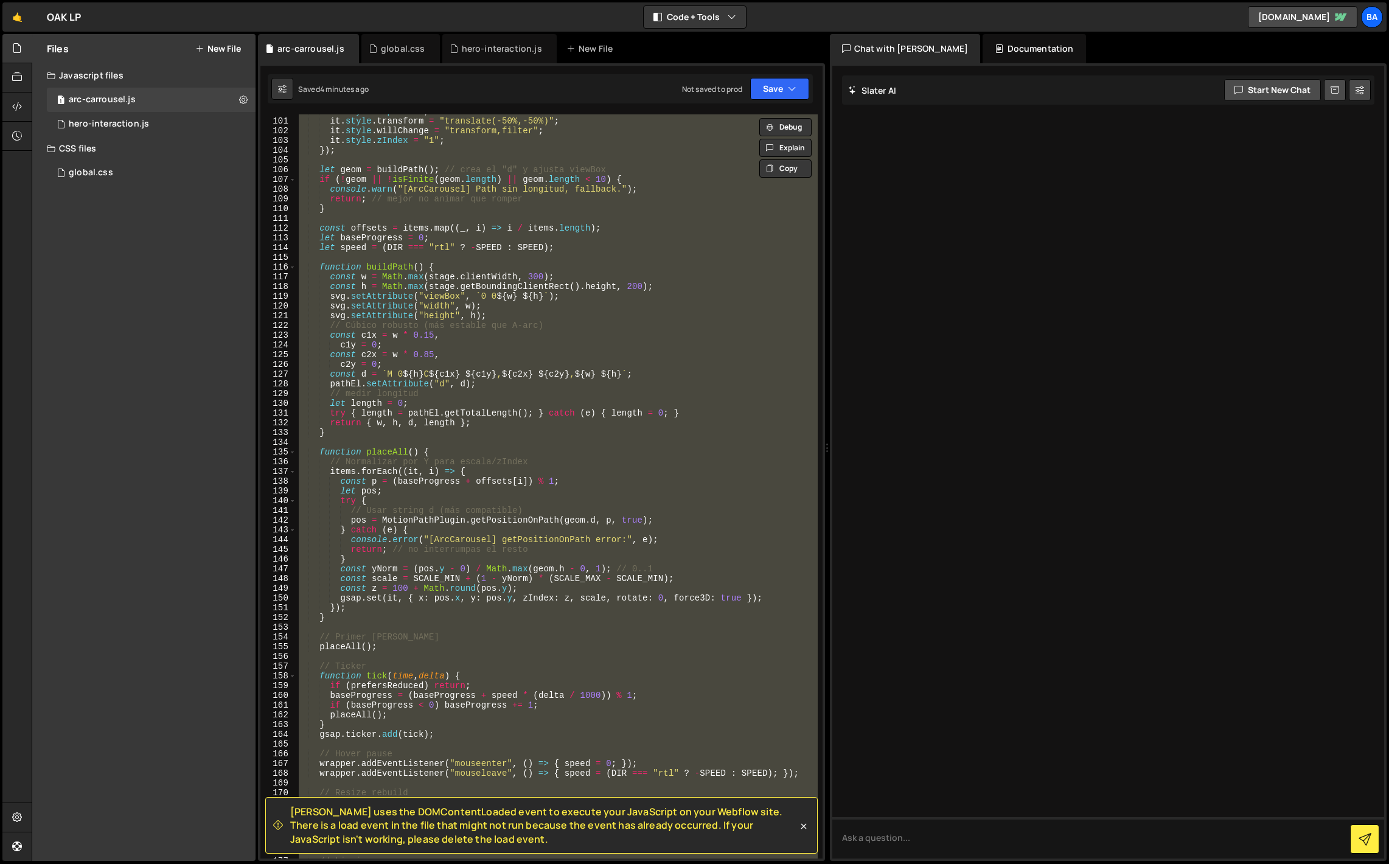
paste textarea
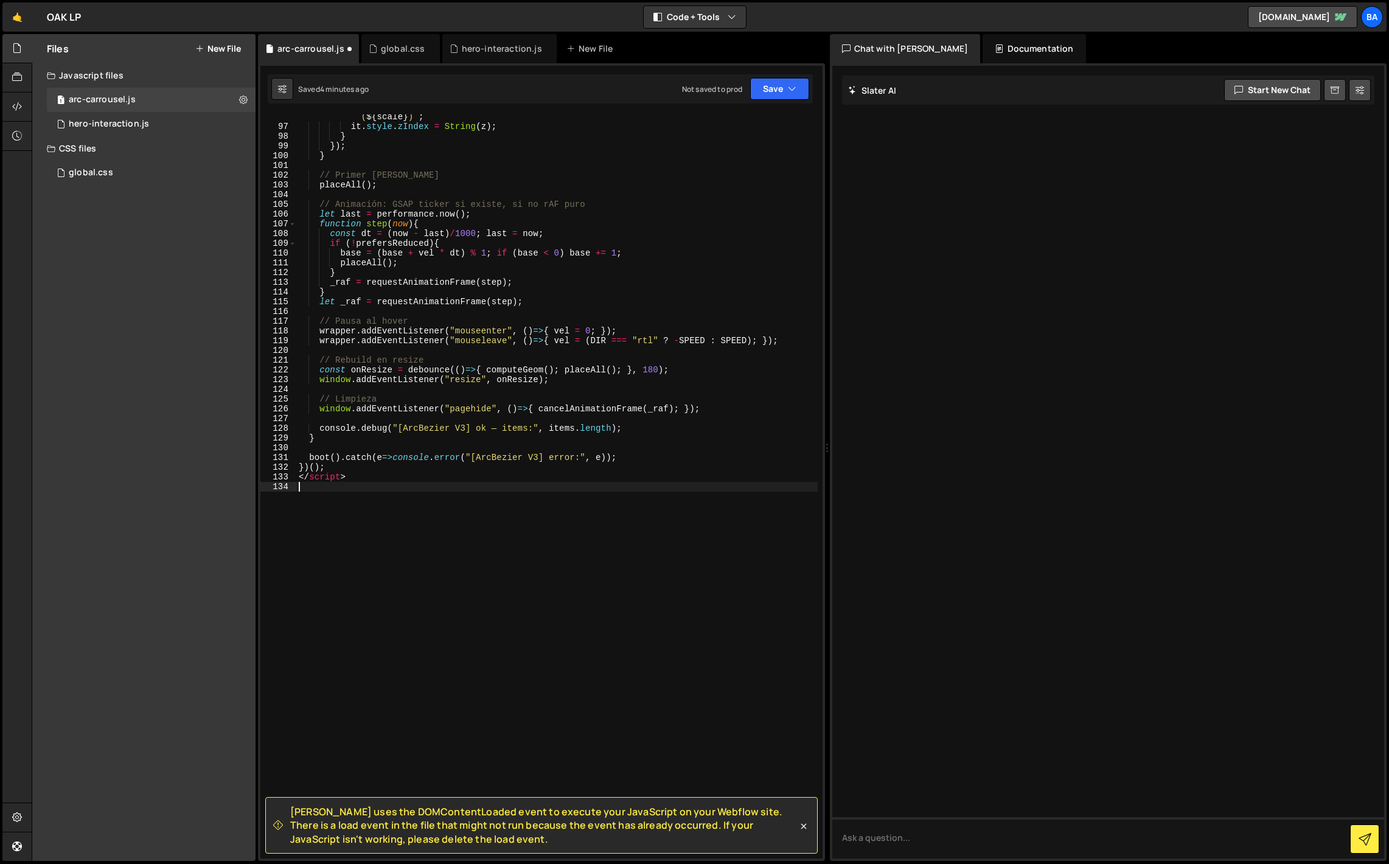
scroll to position [967, 0]
drag, startPoint x: 352, startPoint y: 482, endPoint x: 278, endPoint y: 476, distance: 74.4
click at [278, 476] on div "96 97 98 99 100 101 102 103 104 105 106 107 108 109 110 111 112 113 114 115 116…" at bounding box center [541, 486] width 562 height 744
type textarea "</script>"
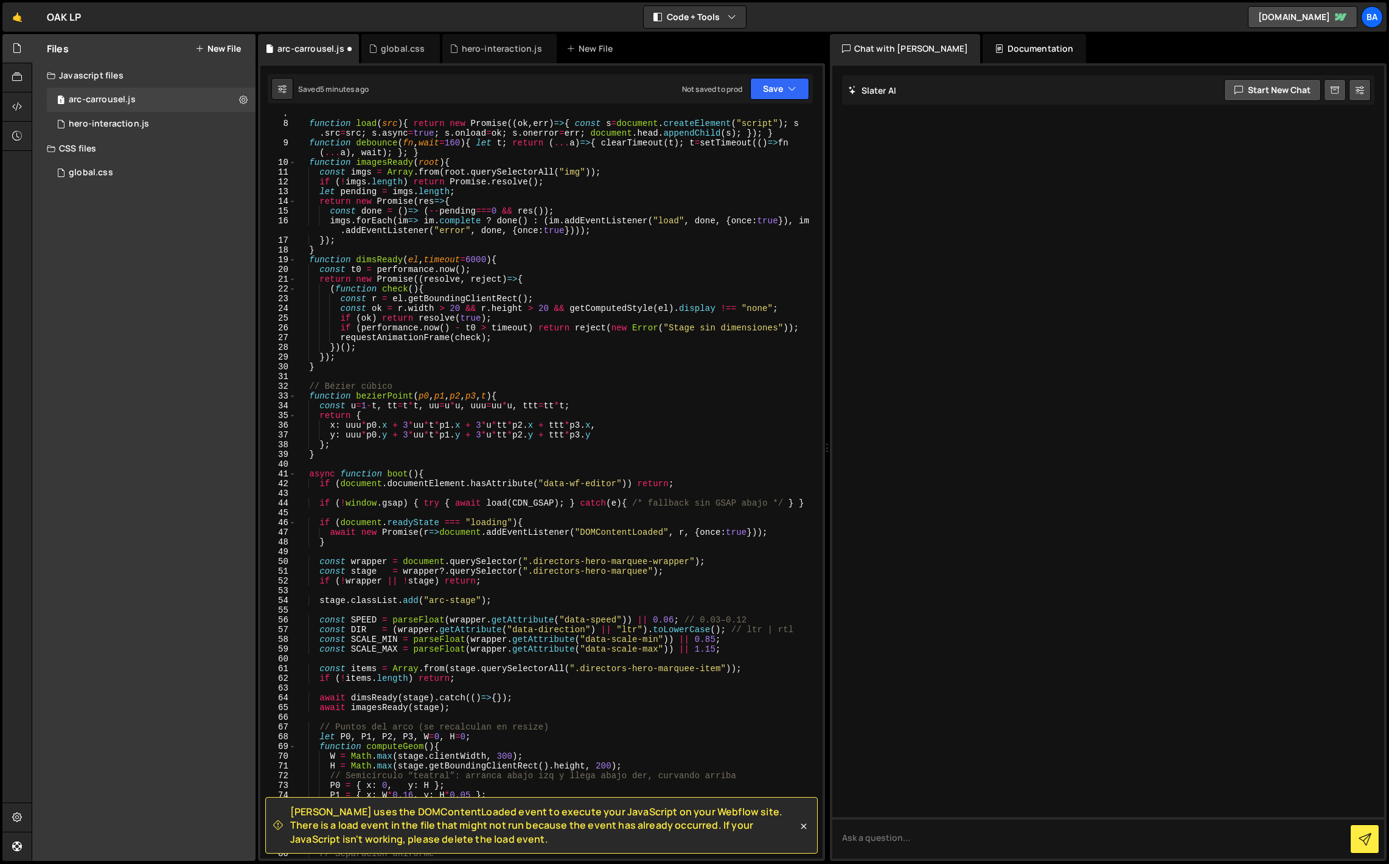
scroll to position [0, 0]
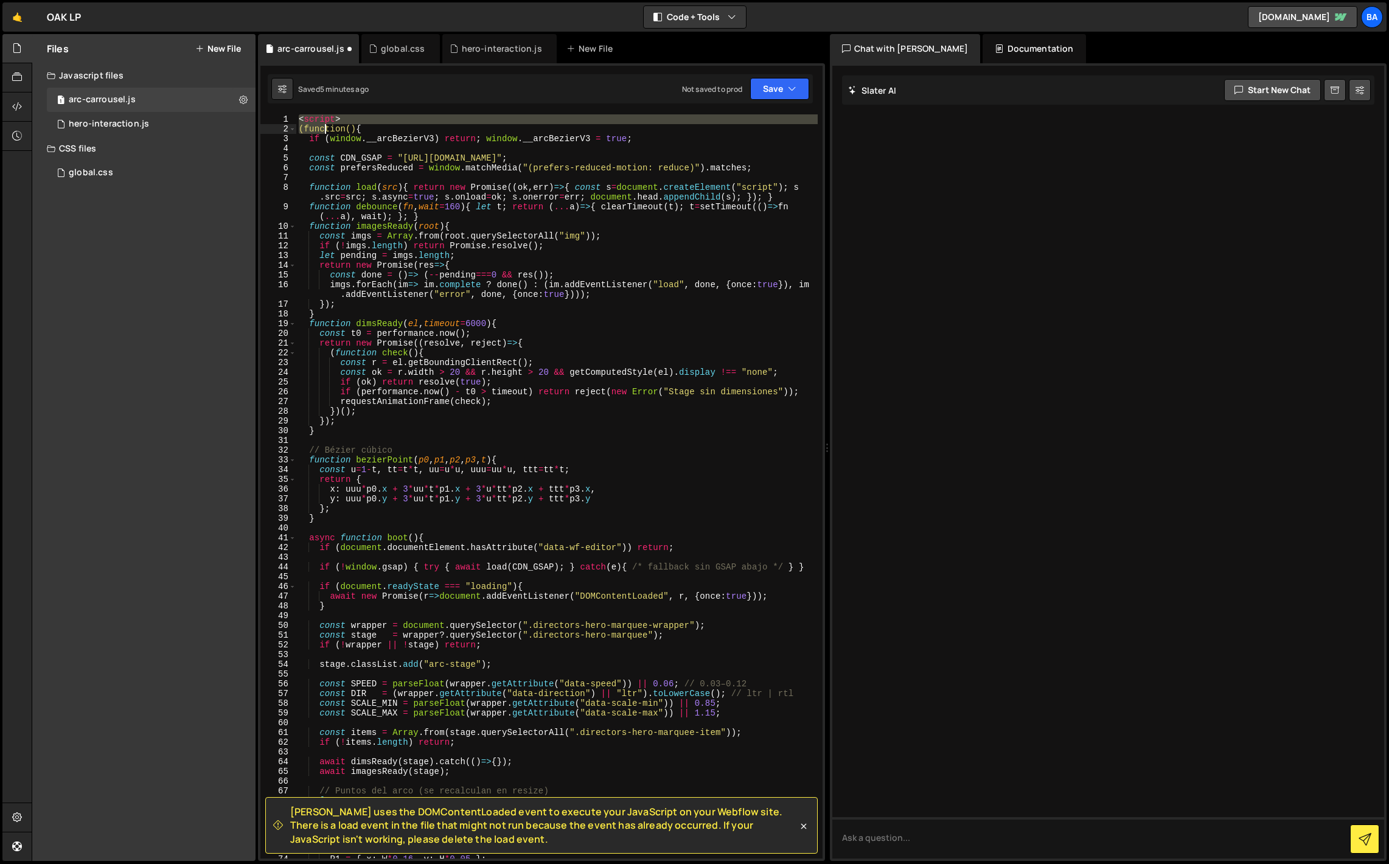
drag, startPoint x: 354, startPoint y: 114, endPoint x: 327, endPoint y: 136, distance: 34.7
click at [327, 136] on div "< script > (function() { if ( window . __arcBezierV3 ) return ; window . __arcB…" at bounding box center [556, 495] width 521 height 763
click at [369, 111] on div "[PERSON_NAME] uses the DOMContentLoaded event to execute your JavaScript on you…" at bounding box center [541, 462] width 567 height 798
click at [350, 117] on div "< script > (function() { if ( window . __arcBezierV3 ) return ; window . __arcB…" at bounding box center [556, 486] width 521 height 744
type textarea "<script>"
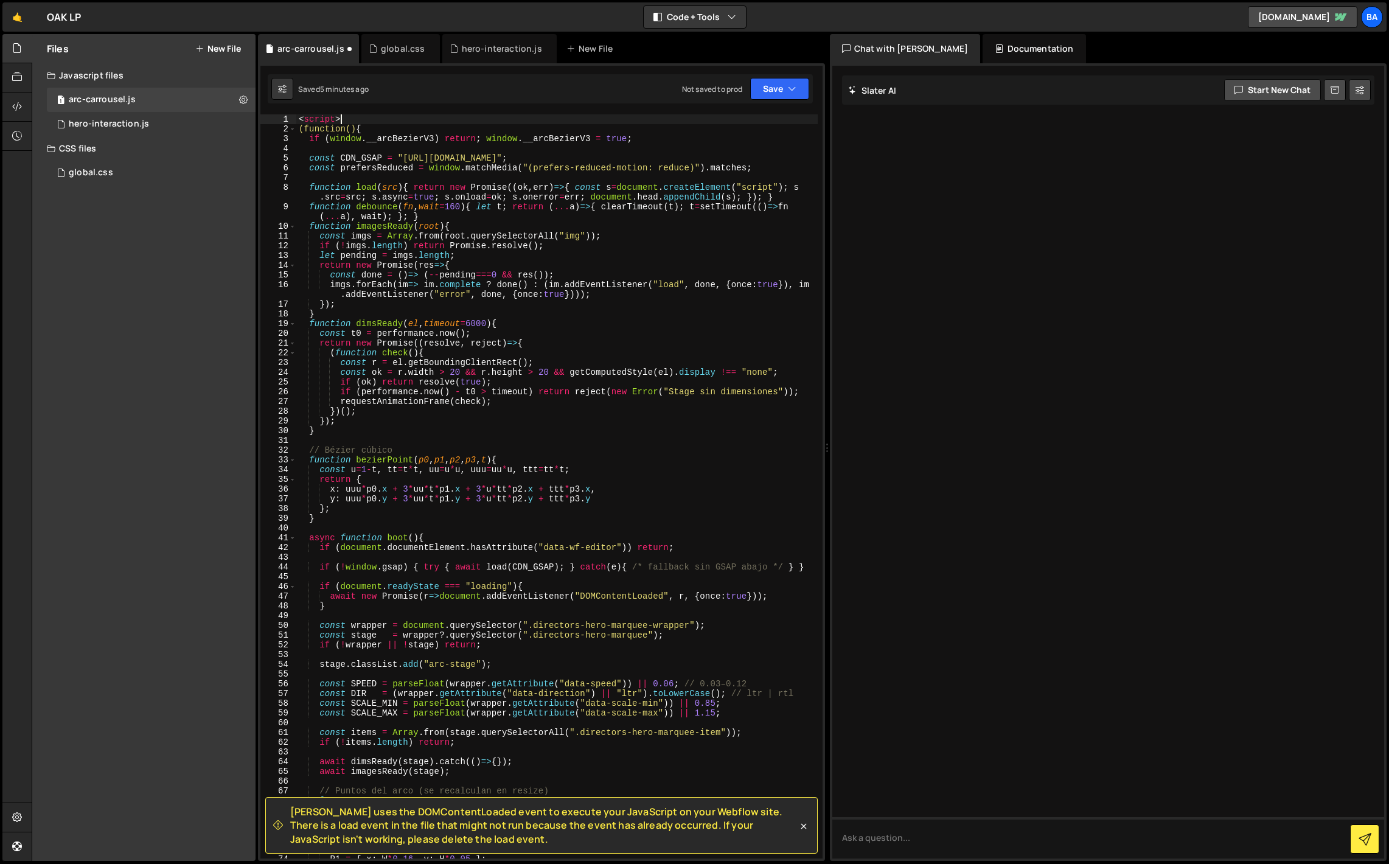
drag, startPoint x: 350, startPoint y: 117, endPoint x: 260, endPoint y: 113, distance: 89.5
click at [260, 113] on div "[PERSON_NAME] uses the DOMContentLoaded event to execute your JavaScript on you…" at bounding box center [541, 462] width 567 height 798
click at [782, 82] on button "Save" at bounding box center [779, 89] width 59 height 22
click at [729, 121] on div "Save to Staging S" at bounding box center [738, 119] width 127 height 12
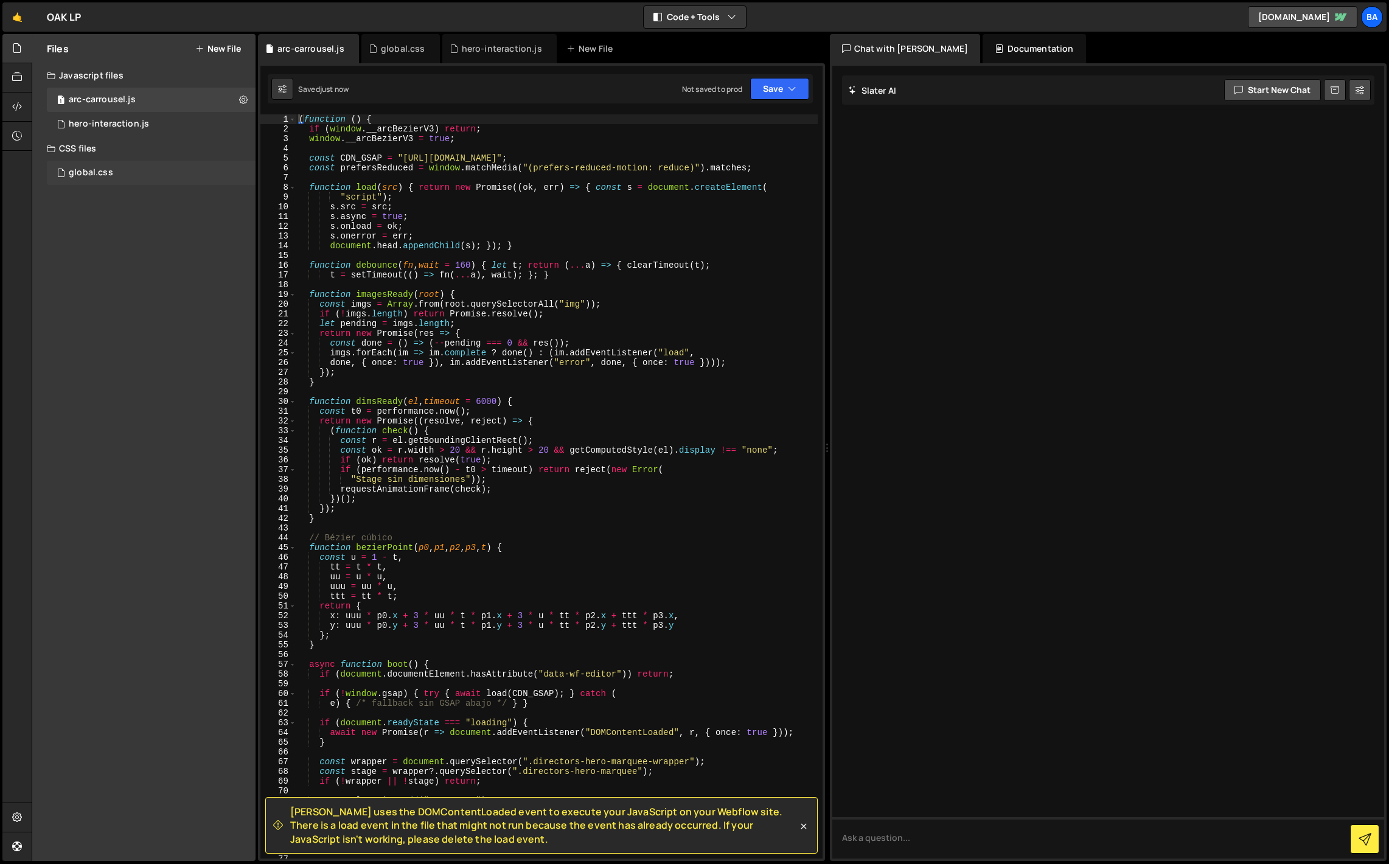
click at [119, 165] on div "global.css 0" at bounding box center [151, 173] width 209 height 24
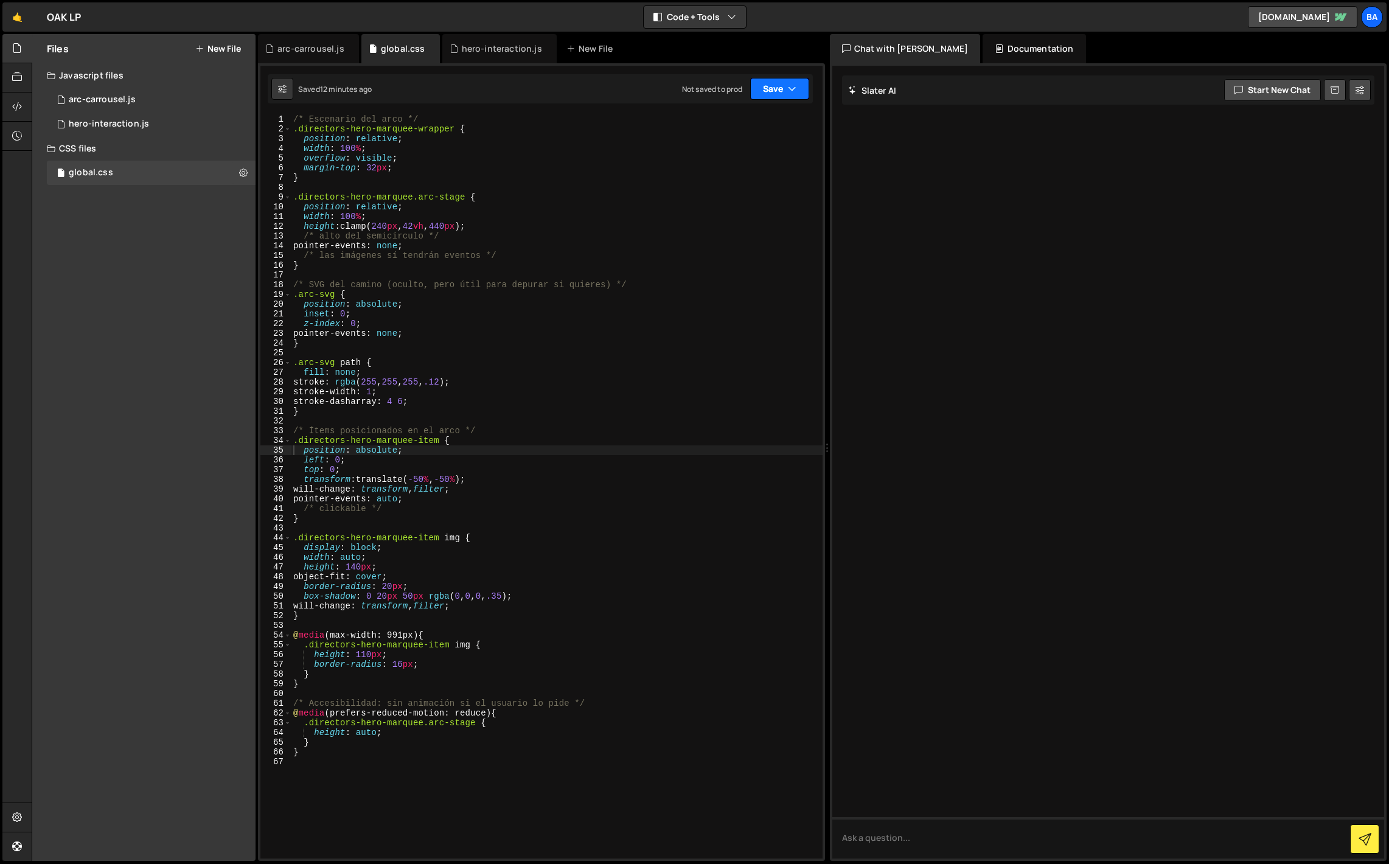
click at [770, 88] on button "Save" at bounding box center [779, 89] width 59 height 22
click at [728, 125] on div "Saved 12 minutes ago" at bounding box center [738, 132] width 127 height 15
click at [343, 776] on div "/* Escenario del arco */ .directors-hero-marquee-wrapper { position : relative …" at bounding box center [556, 495] width 531 height 763
paste textarea "}"
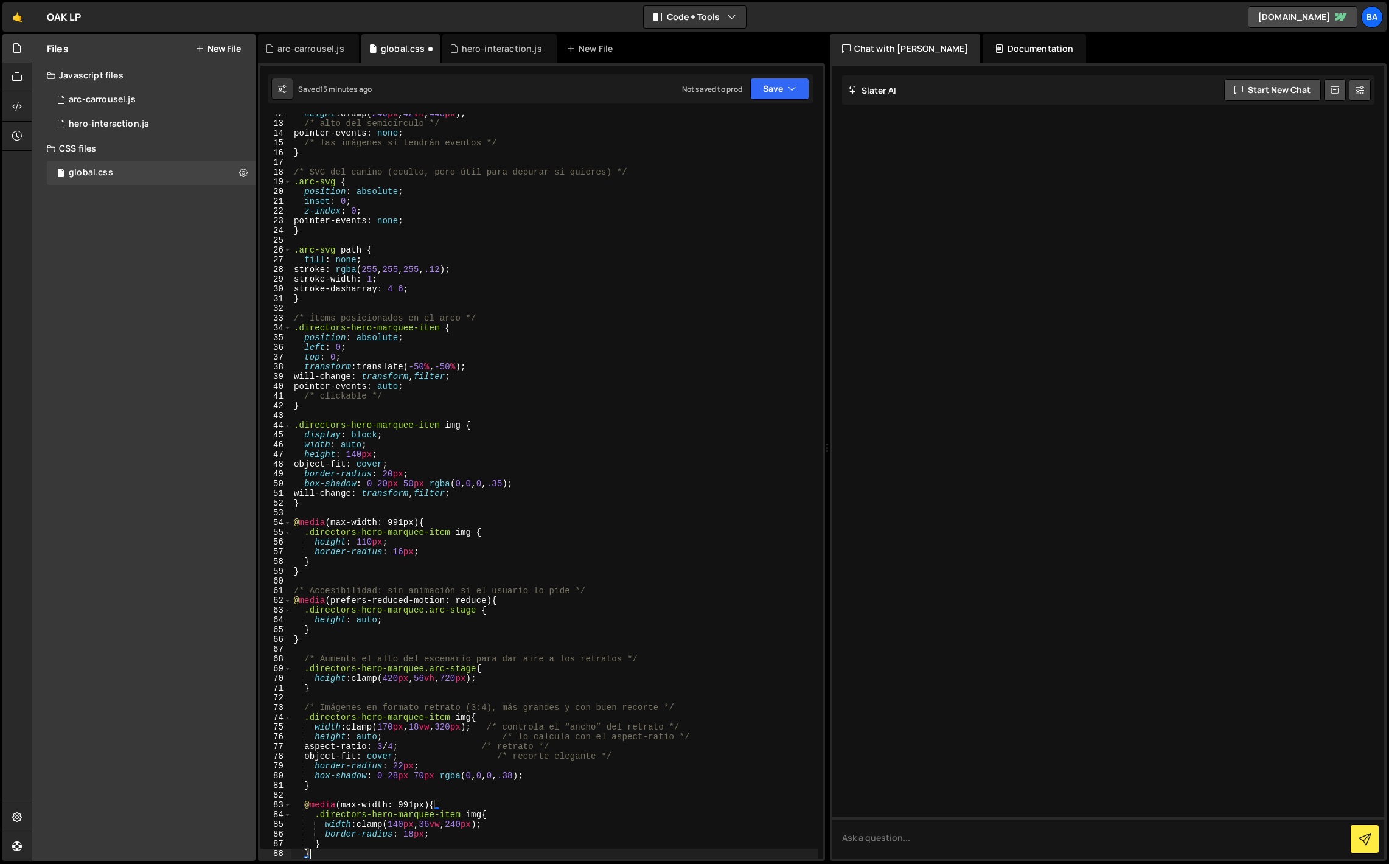
scroll to position [113, 0]
type textarea "}"
click at [772, 84] on button "Save" at bounding box center [779, 89] width 59 height 22
click at [728, 120] on div "Save to Staging S" at bounding box center [738, 119] width 127 height 12
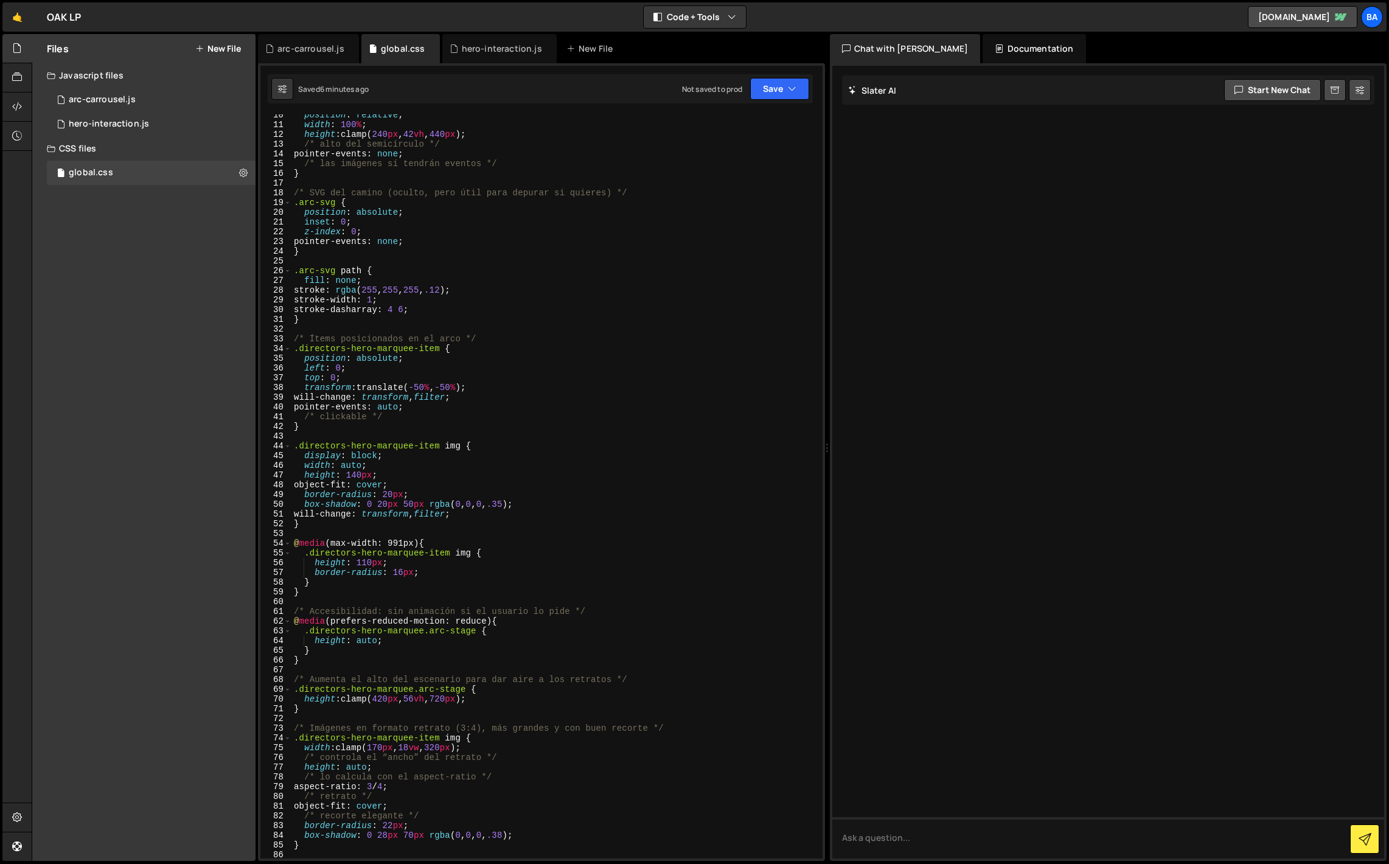
scroll to position [94, 0]
click at [100, 117] on div "1 hero-interaction.js 0" at bounding box center [151, 124] width 209 height 24
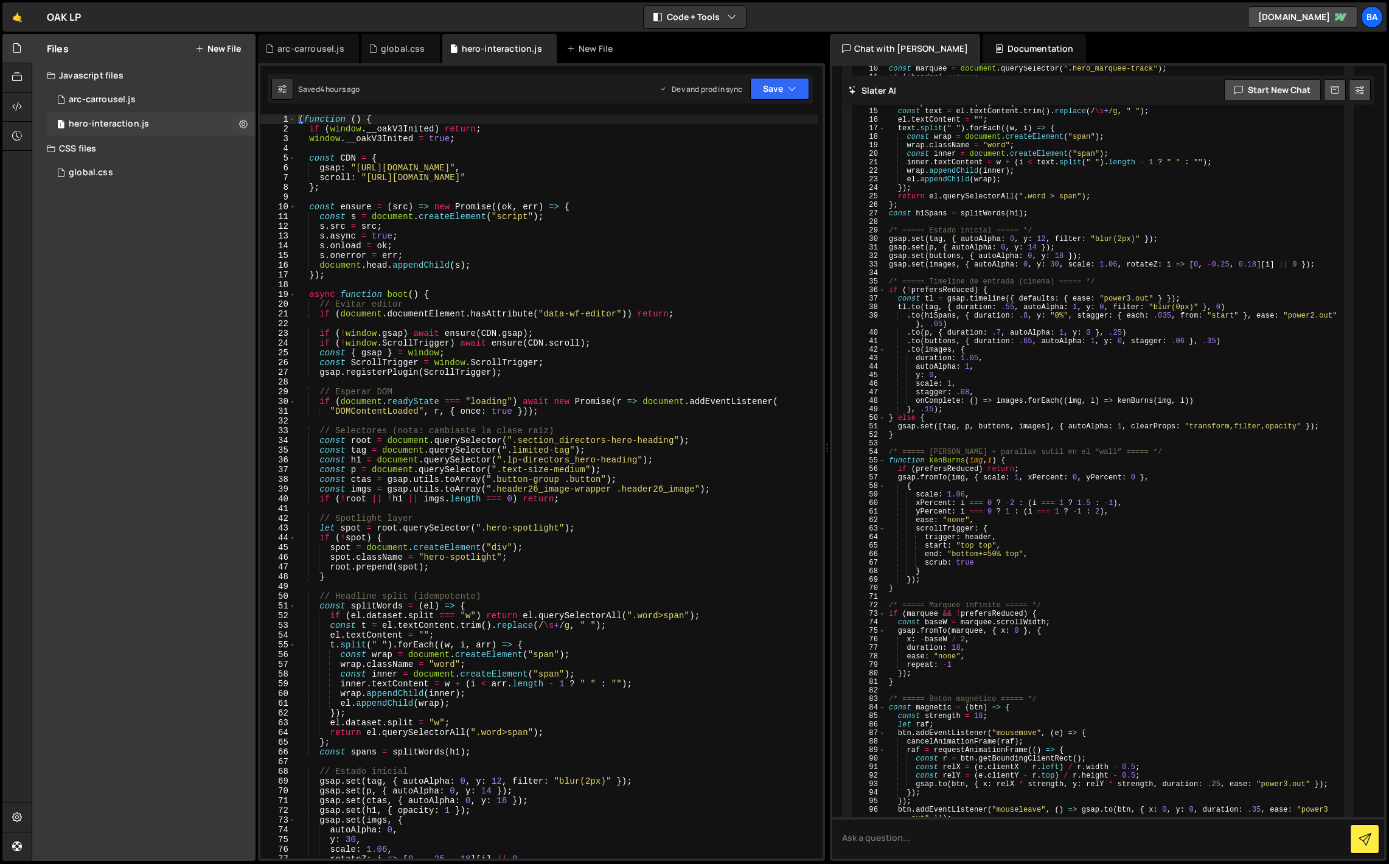
scroll to position [1509, 0]
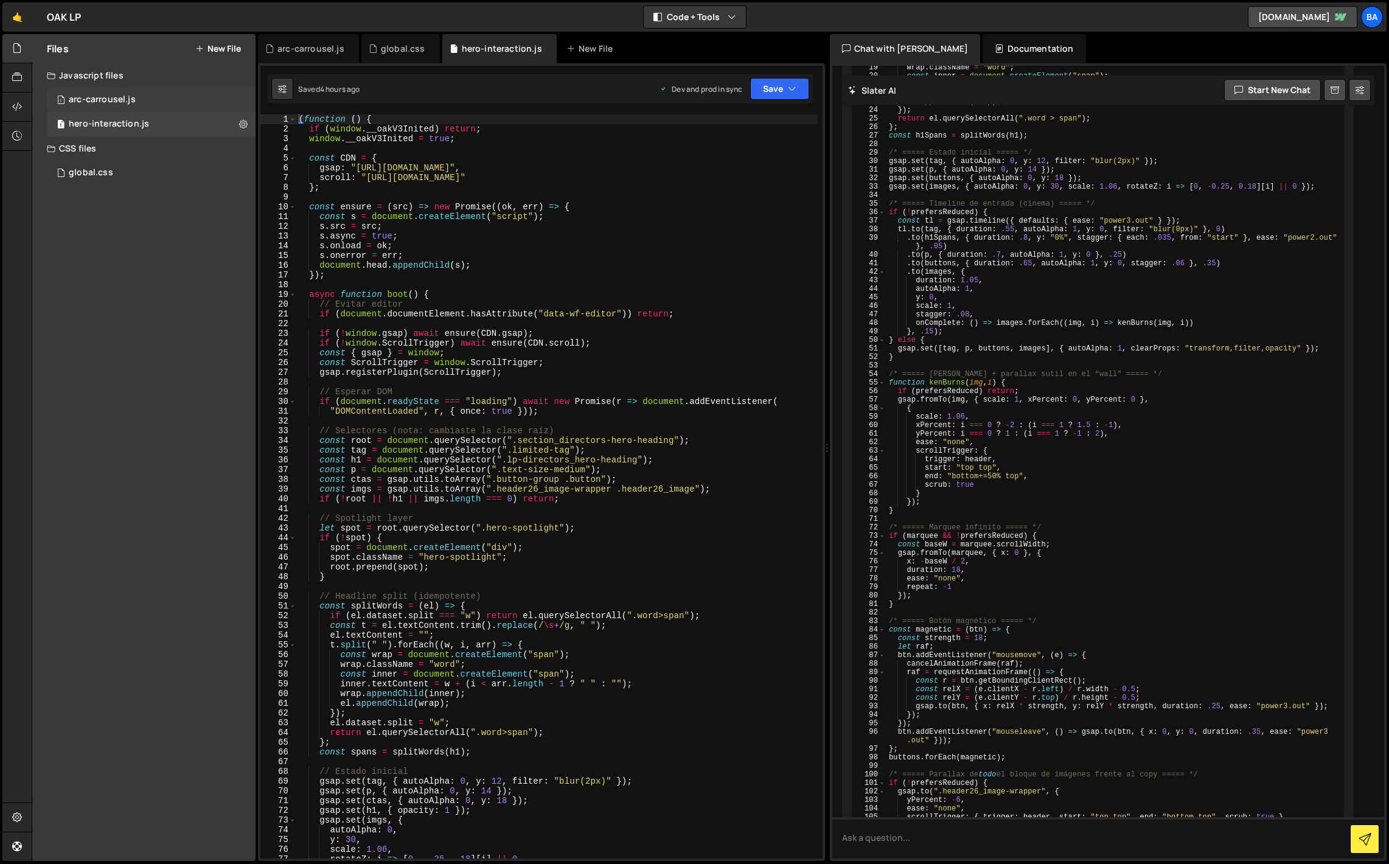
click at [99, 96] on div "arc-carrousel.js" at bounding box center [102, 99] width 67 height 11
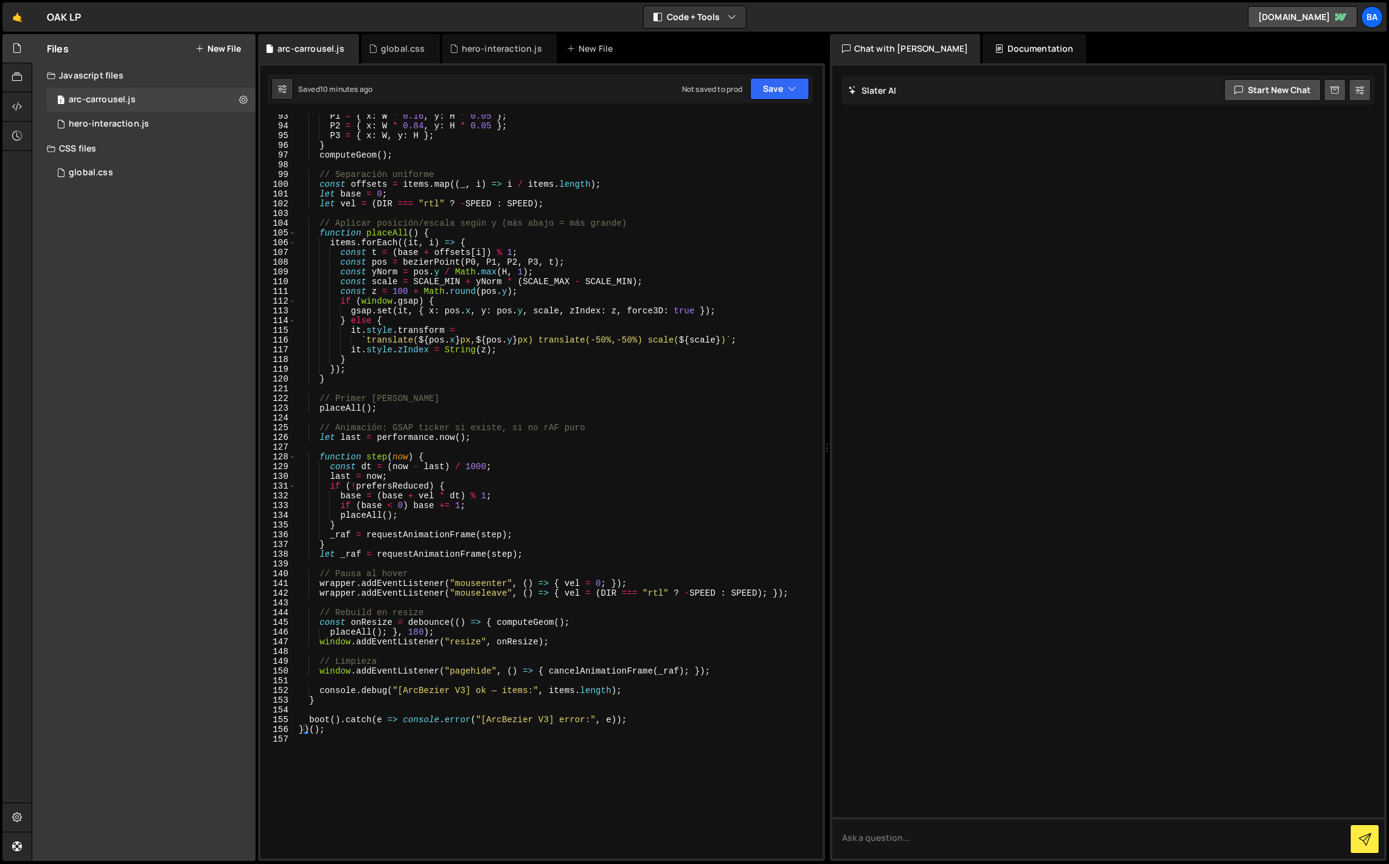
scroll to position [911, 0]
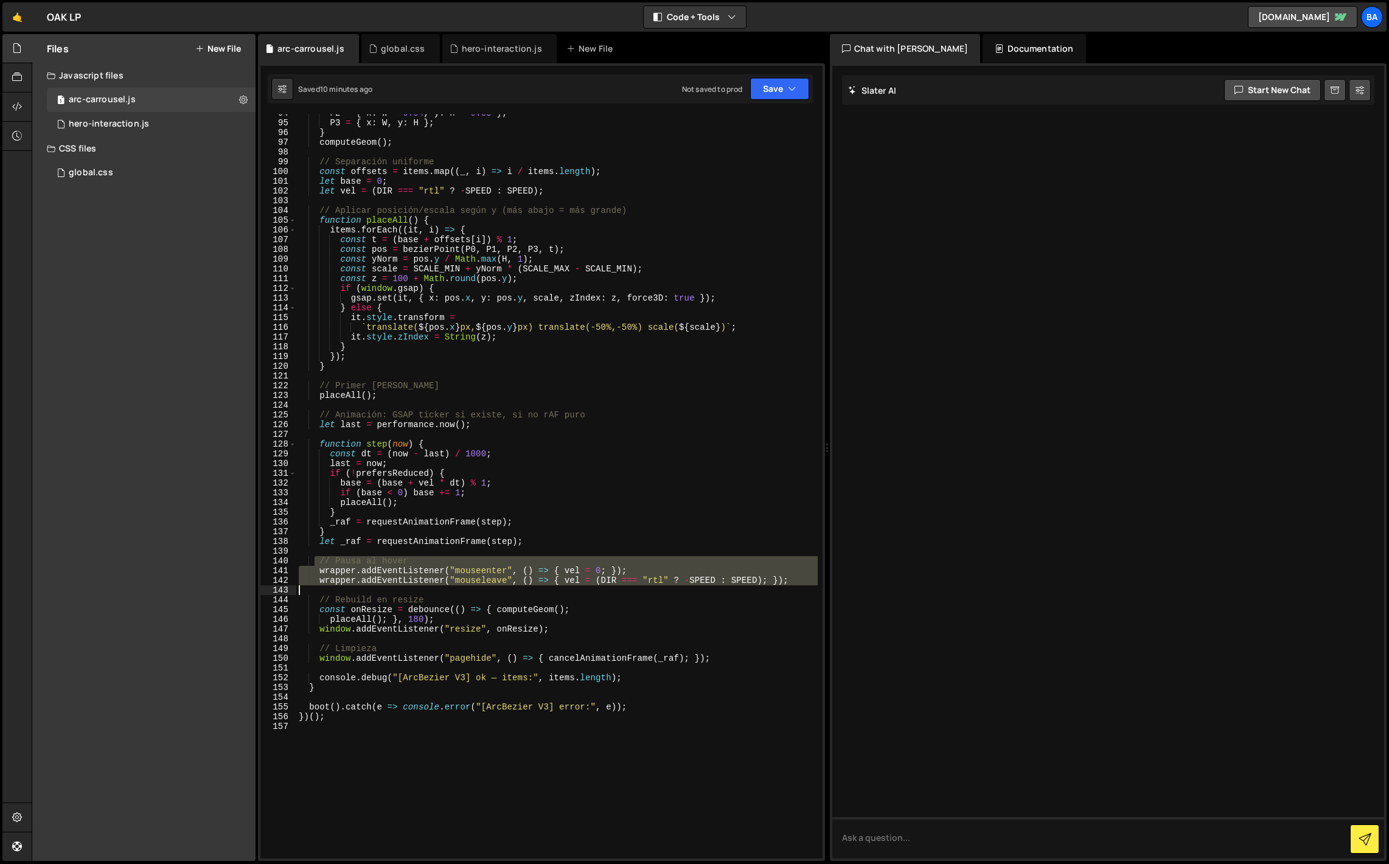
drag, startPoint x: 314, startPoint y: 560, endPoint x: 813, endPoint y: 589, distance: 499.7
click at [813, 589] on div "P2 = { x : W * 0.84 , y : H * 0.05 } ; P3 = { x : W , y : H } ; } computeGeom (…" at bounding box center [556, 489] width 521 height 763
type textarea "wrapper.addEventListener("mouseleave", () => { vel = (DIR === "rtl" ? -SPEED : …"
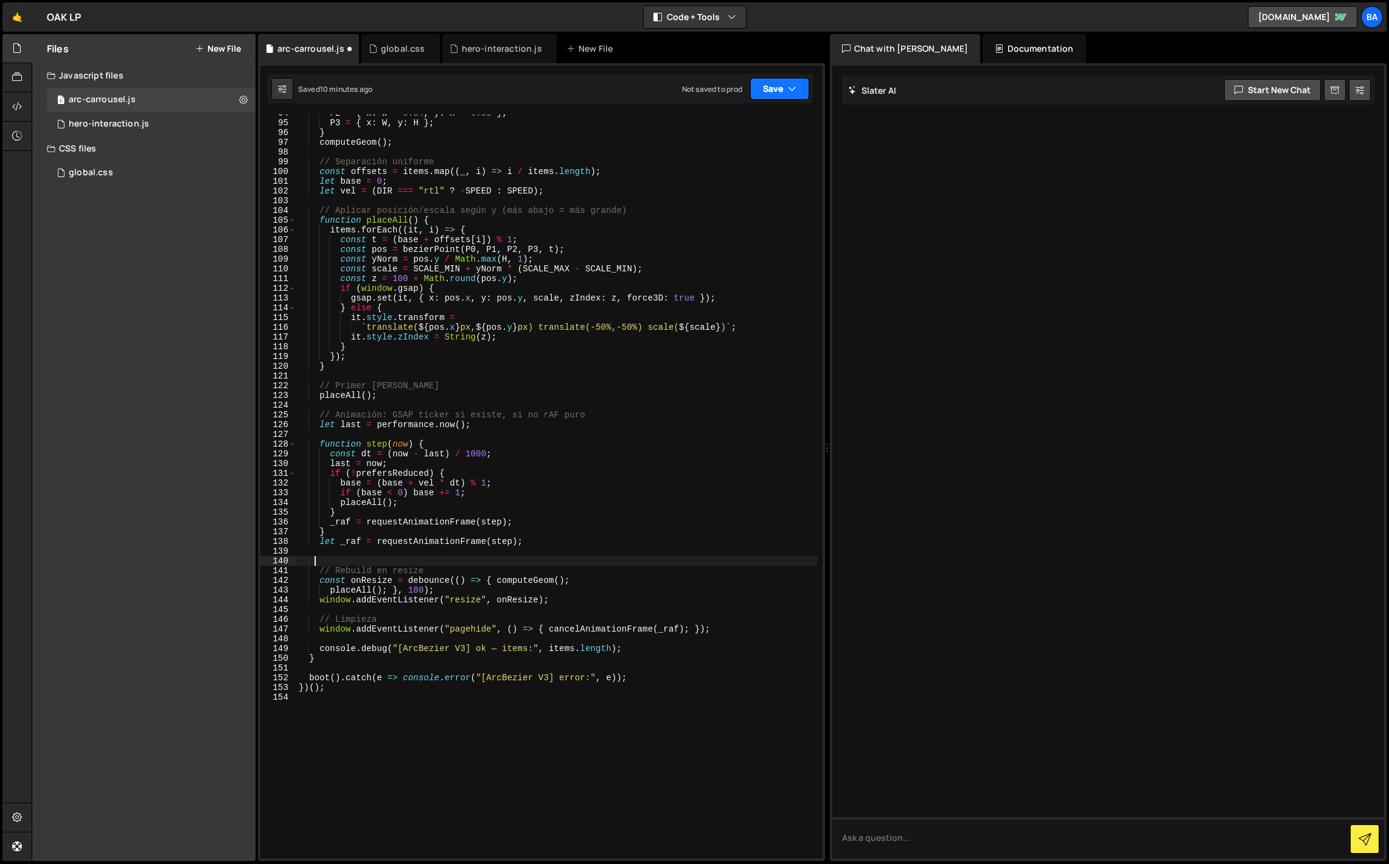
click at [771, 96] on button "Save" at bounding box center [779, 89] width 59 height 22
click at [722, 128] on div "10 minutes ago" at bounding box center [722, 132] width 51 height 10
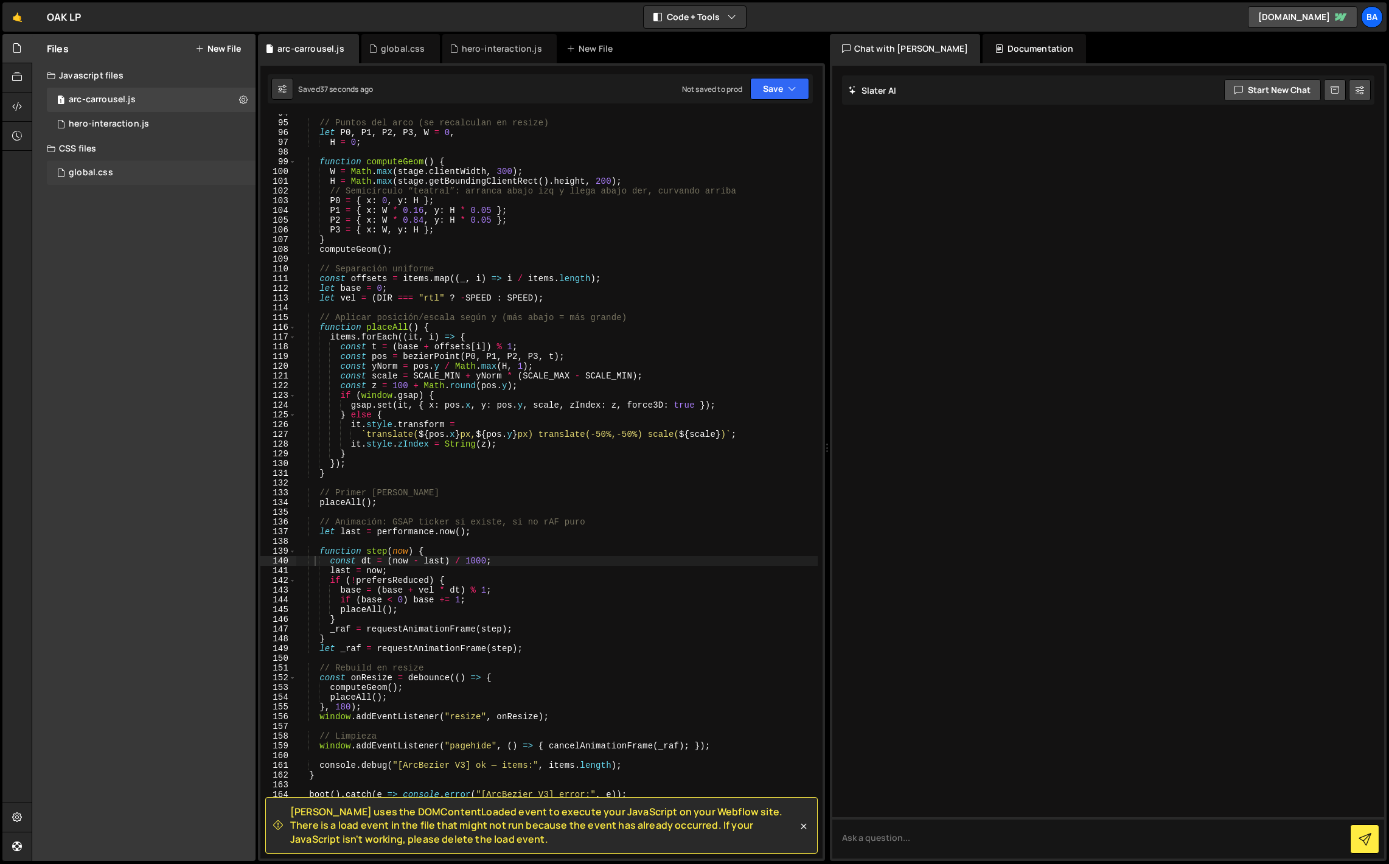
click at [100, 180] on div "global.css 0" at bounding box center [151, 173] width 209 height 24
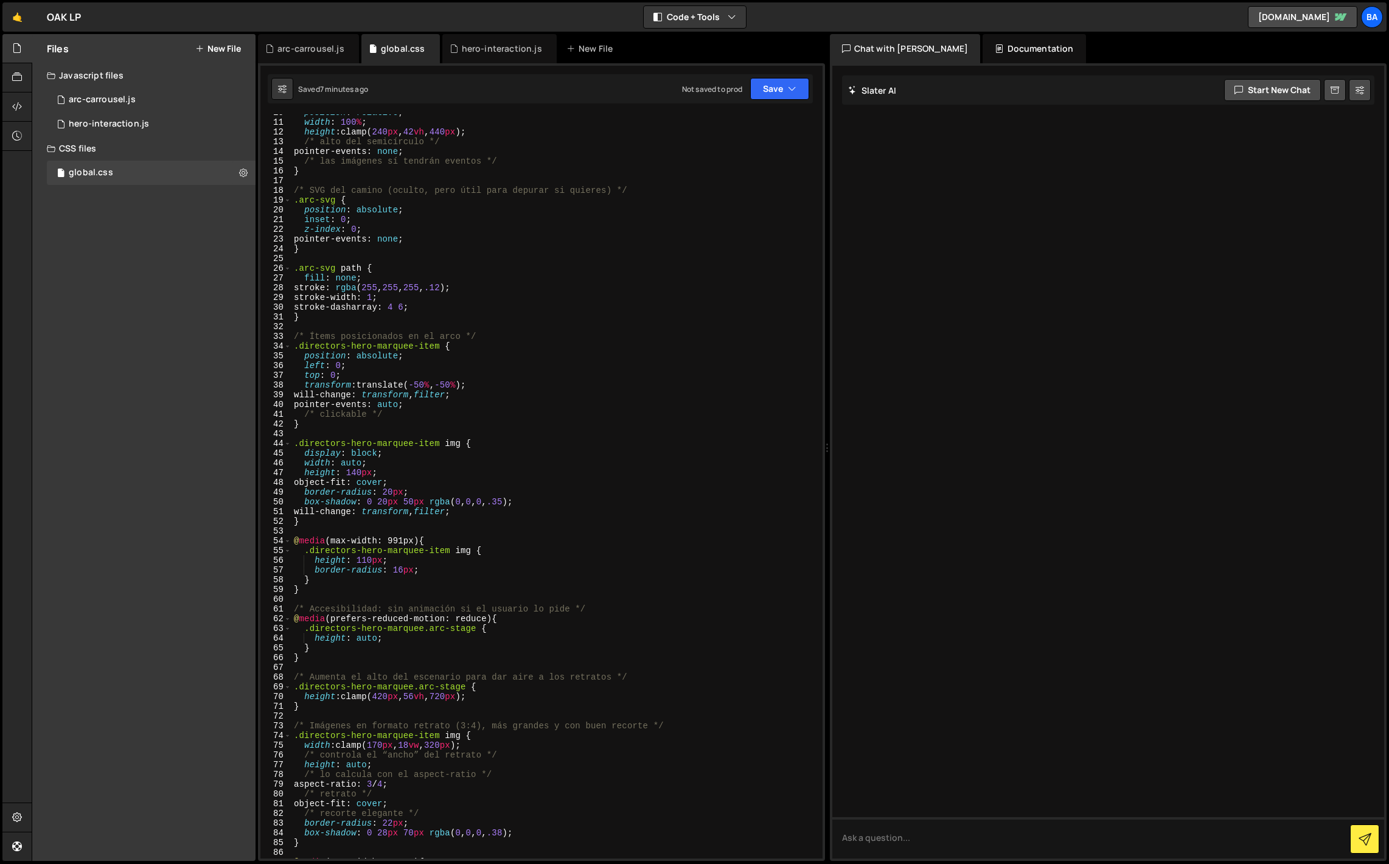
scroll to position [0, 0]
